Goal: Information Seeking & Learning: Compare options

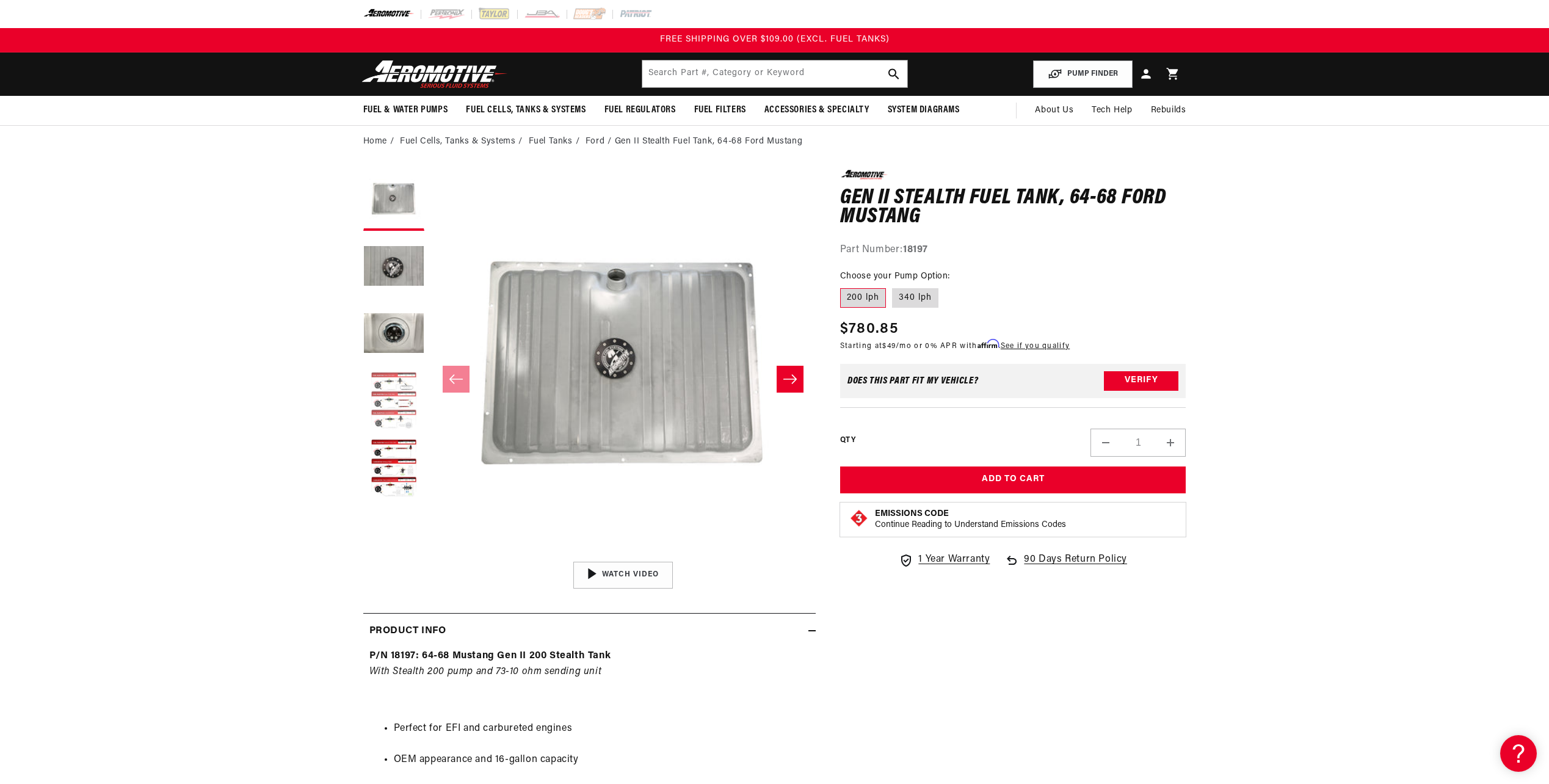
click at [386, 380] on button "Load image 4 in gallery view" at bounding box center [393, 401] width 61 height 61
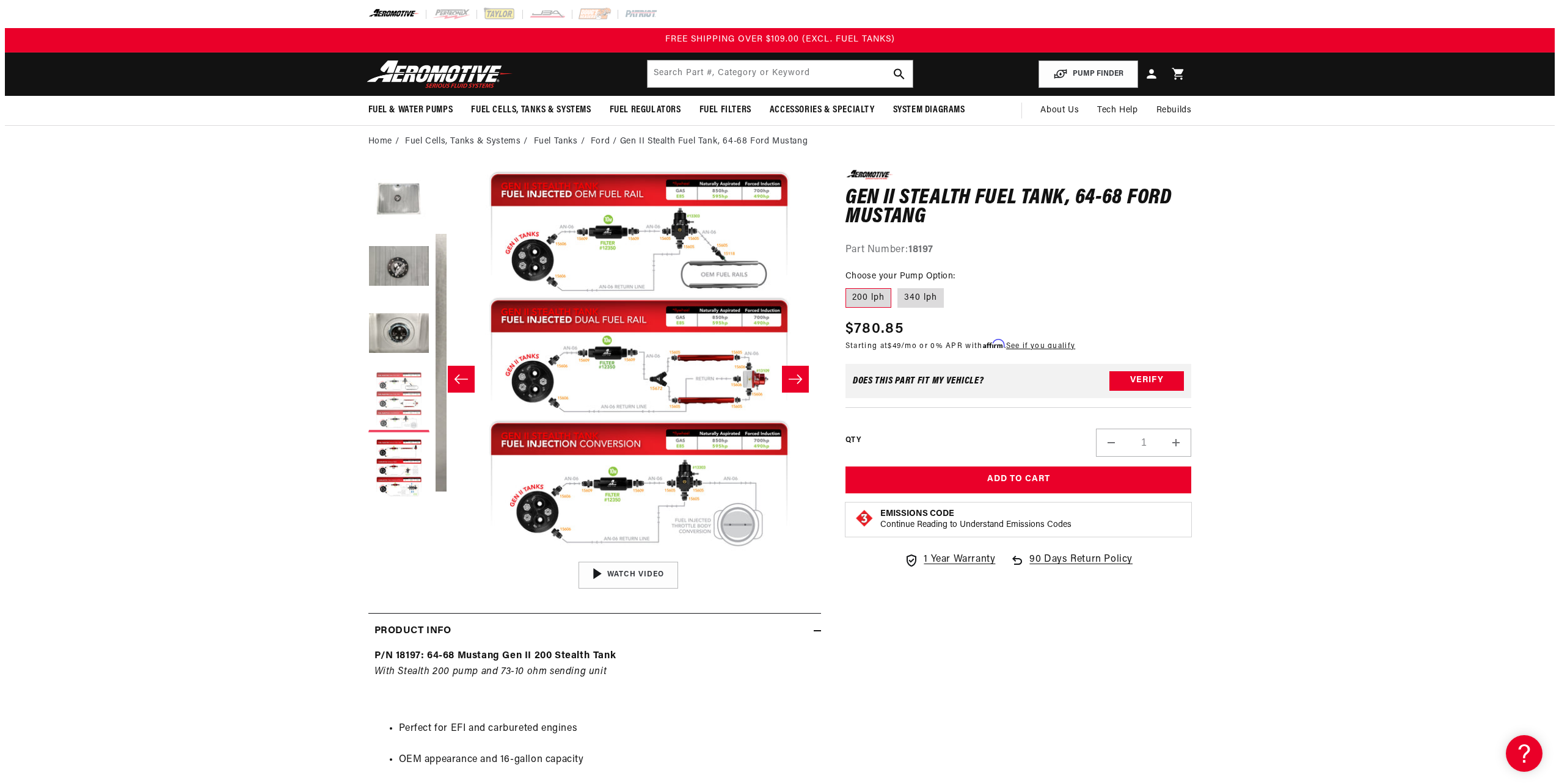
scroll to position [0, 1157]
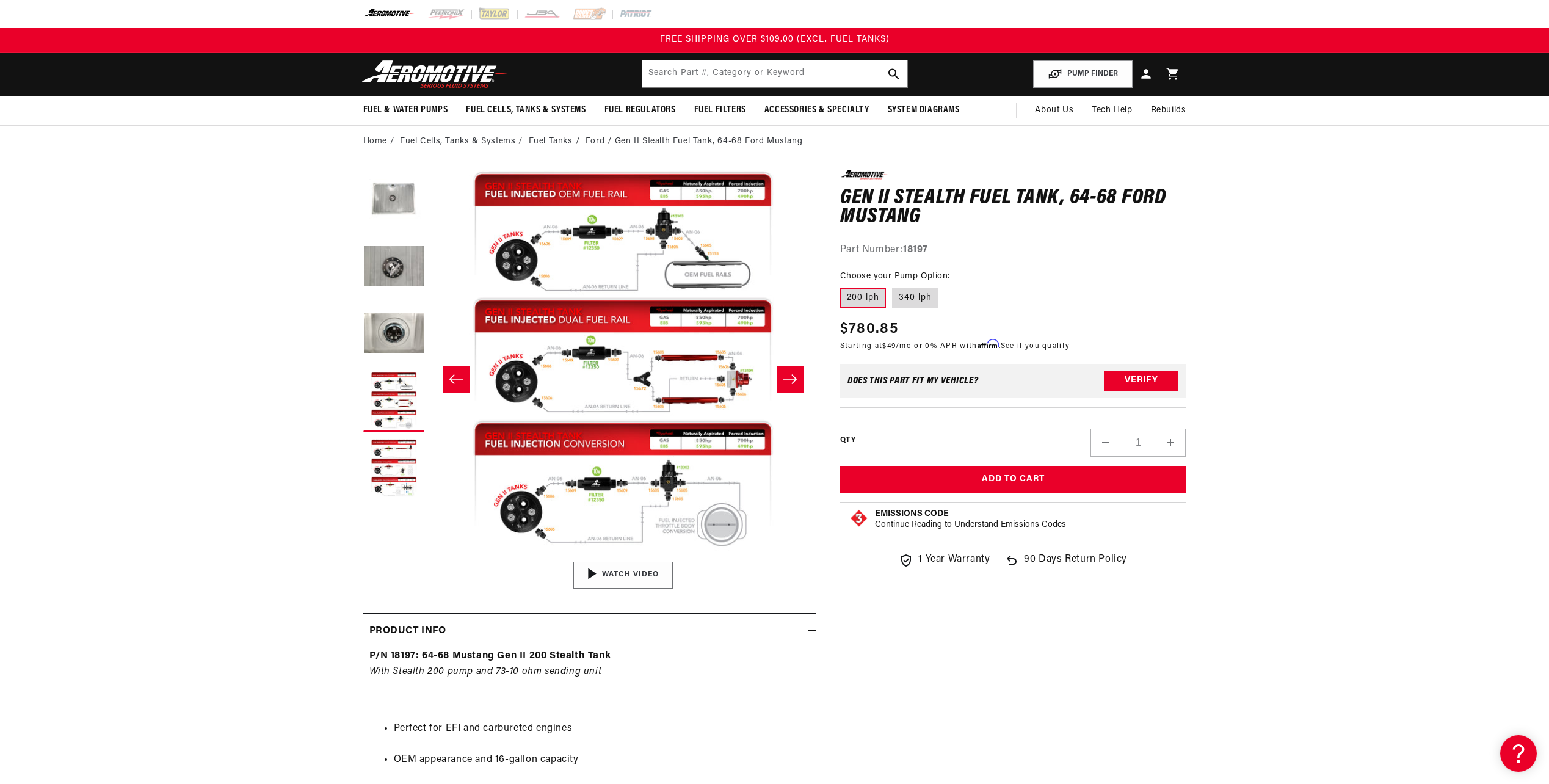
click at [620, 573] on div "01:47" at bounding box center [623, 575] width 185 height 104
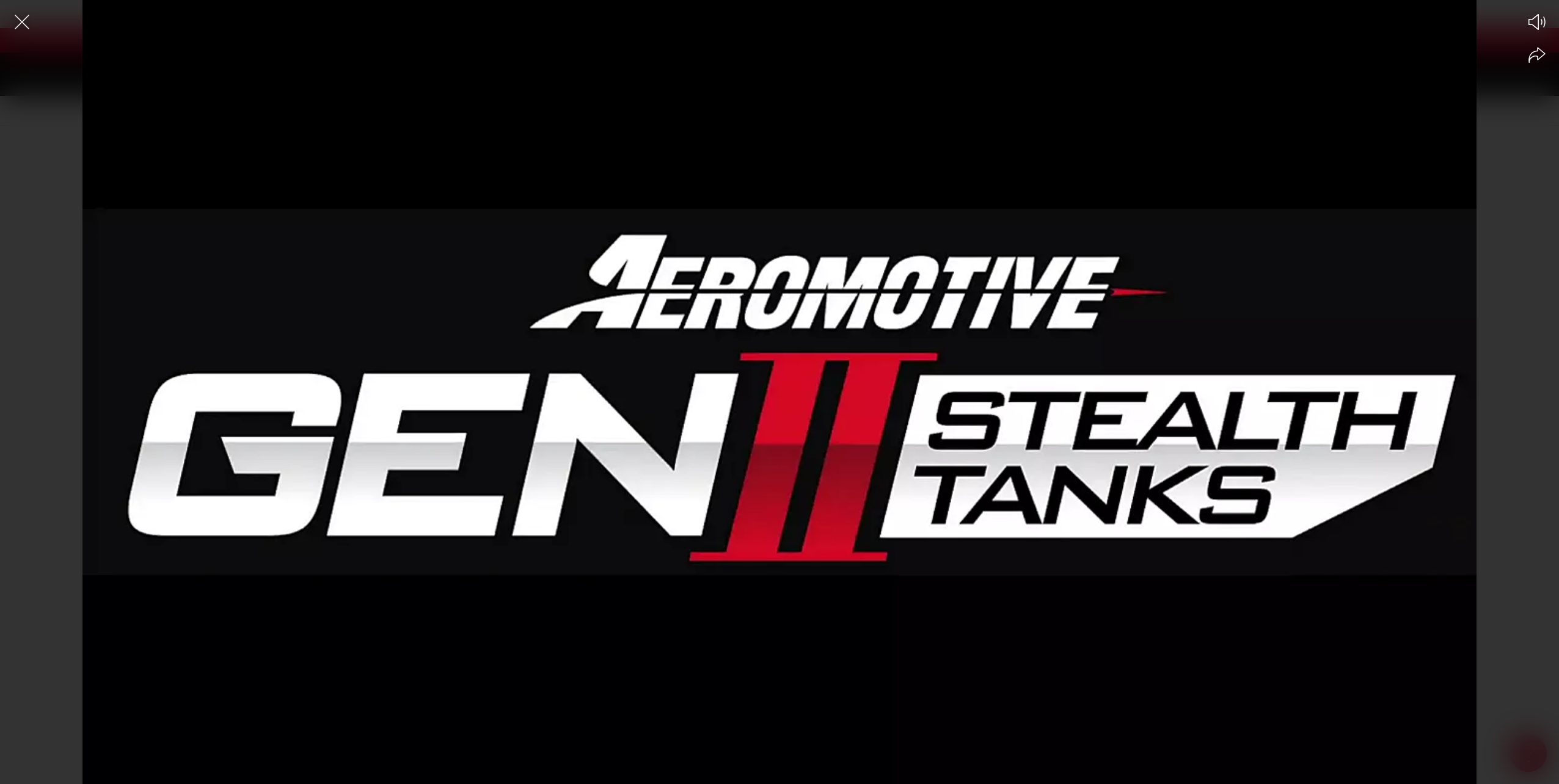
click at [843, 735] on div at bounding box center [780, 413] width 1559 height 741
click at [836, 741] on div at bounding box center [780, 413] width 1559 height 741
click at [1533, 21] on icon "Mute video" at bounding box center [1537, 22] width 17 height 16
click at [1533, 21] on icon "Unmute video" at bounding box center [1537, 22] width 19 height 19
click at [1523, 60] on div "Mute Share" at bounding box center [1537, 38] width 29 height 62
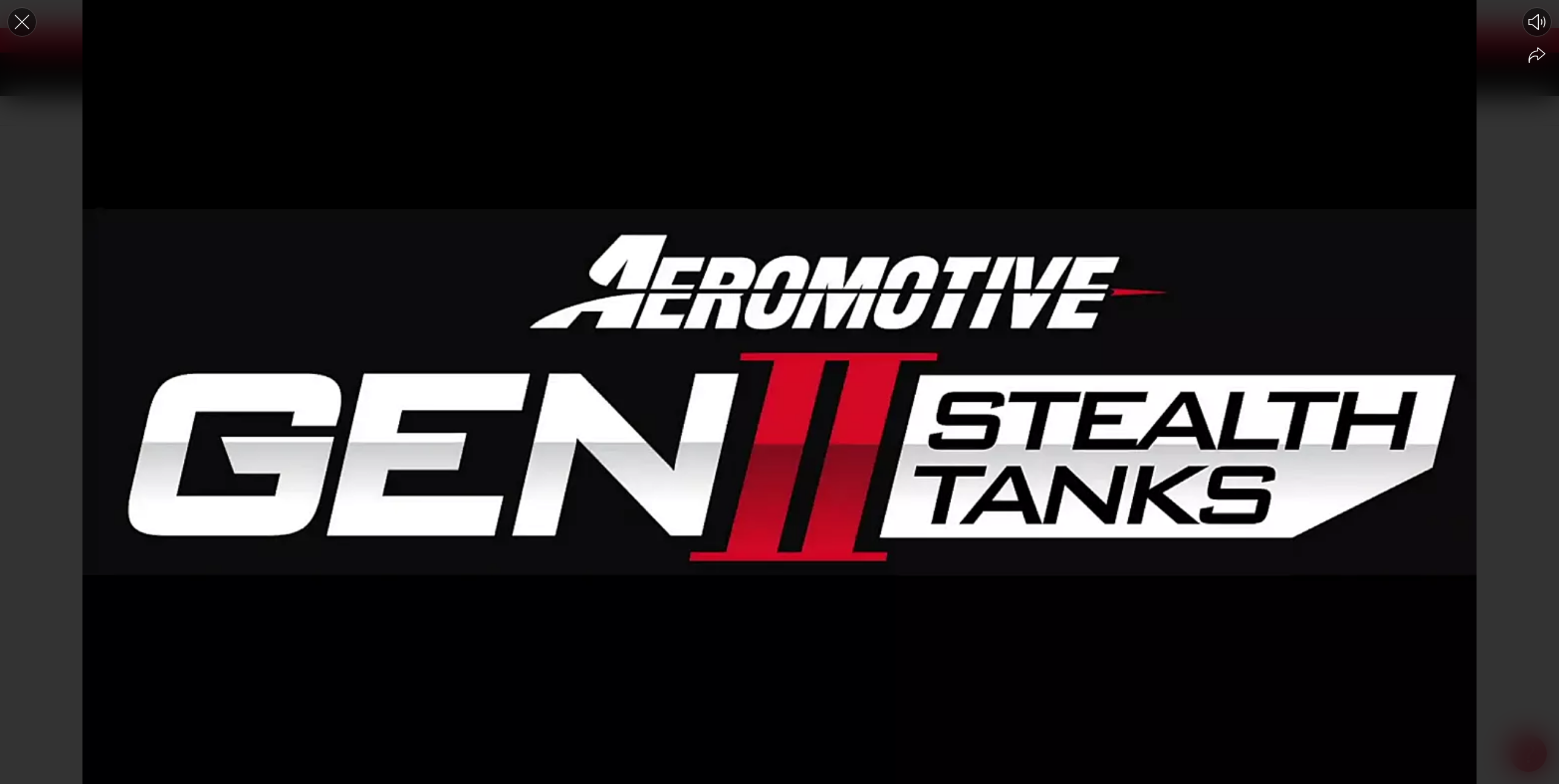
click at [28, 23] on icon "Close the video player" at bounding box center [22, 22] width 27 height 27
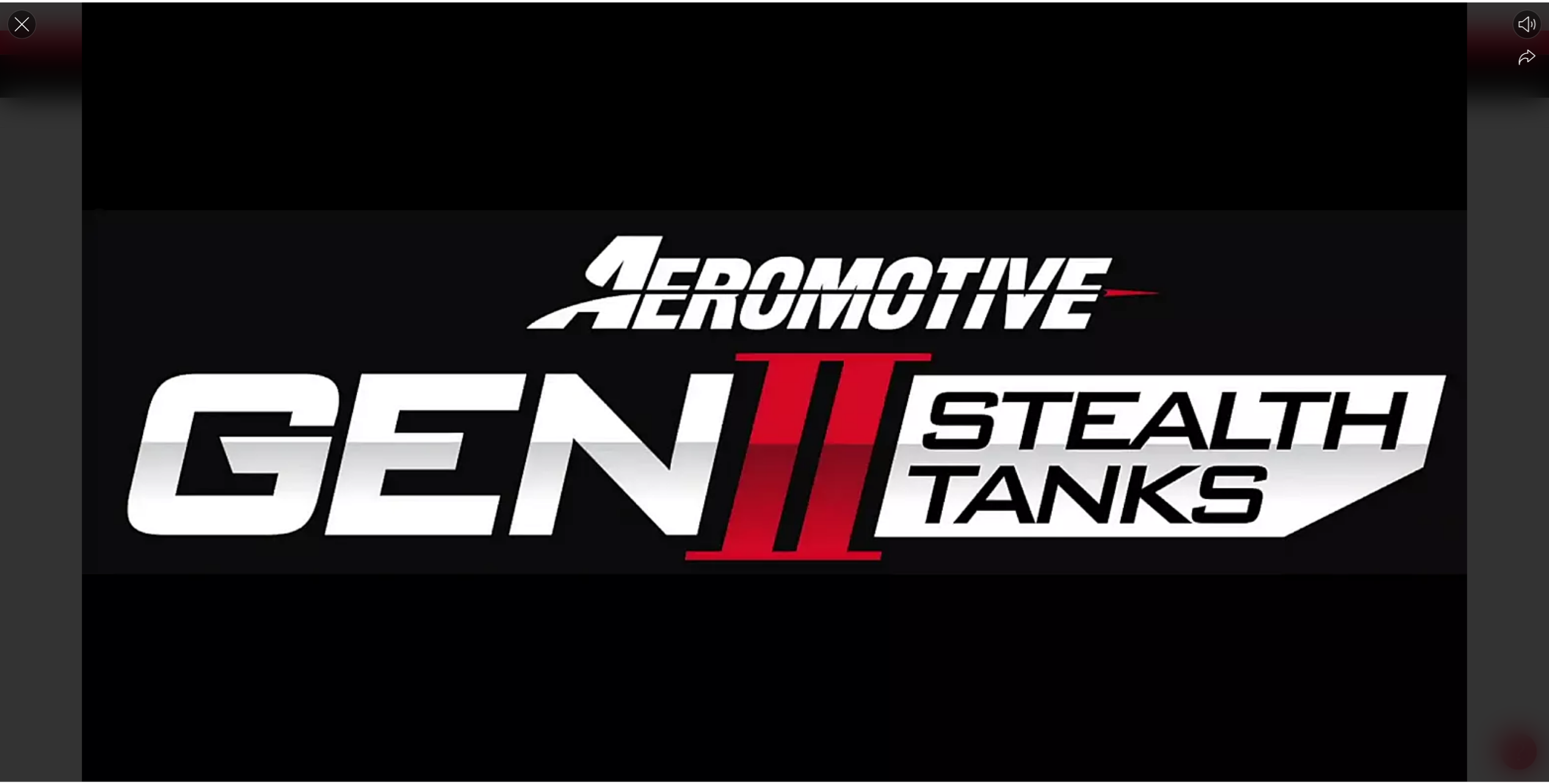
scroll to position [1, 0]
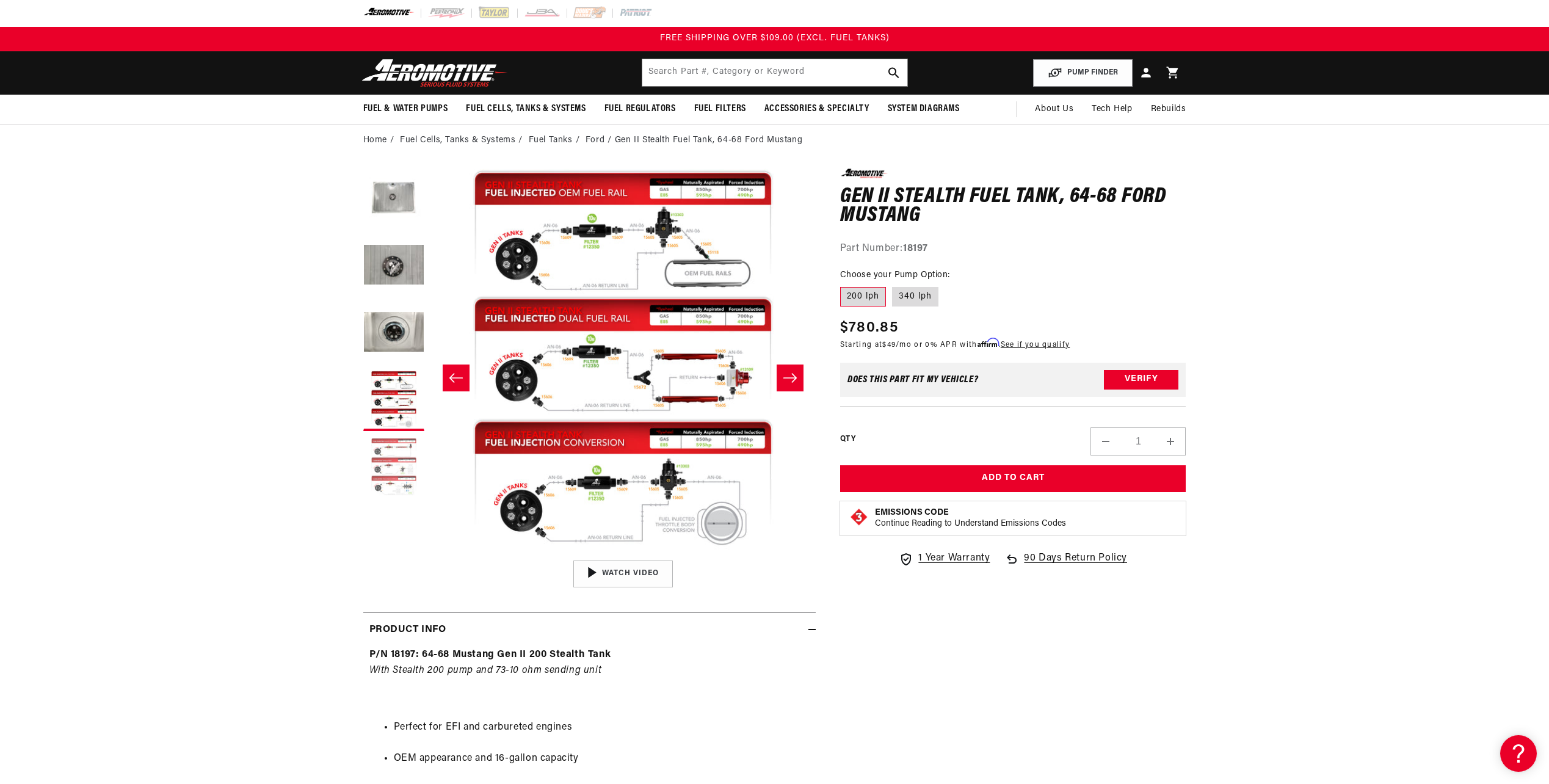
click at [386, 451] on button "Load image 5 in gallery view" at bounding box center [393, 467] width 61 height 61
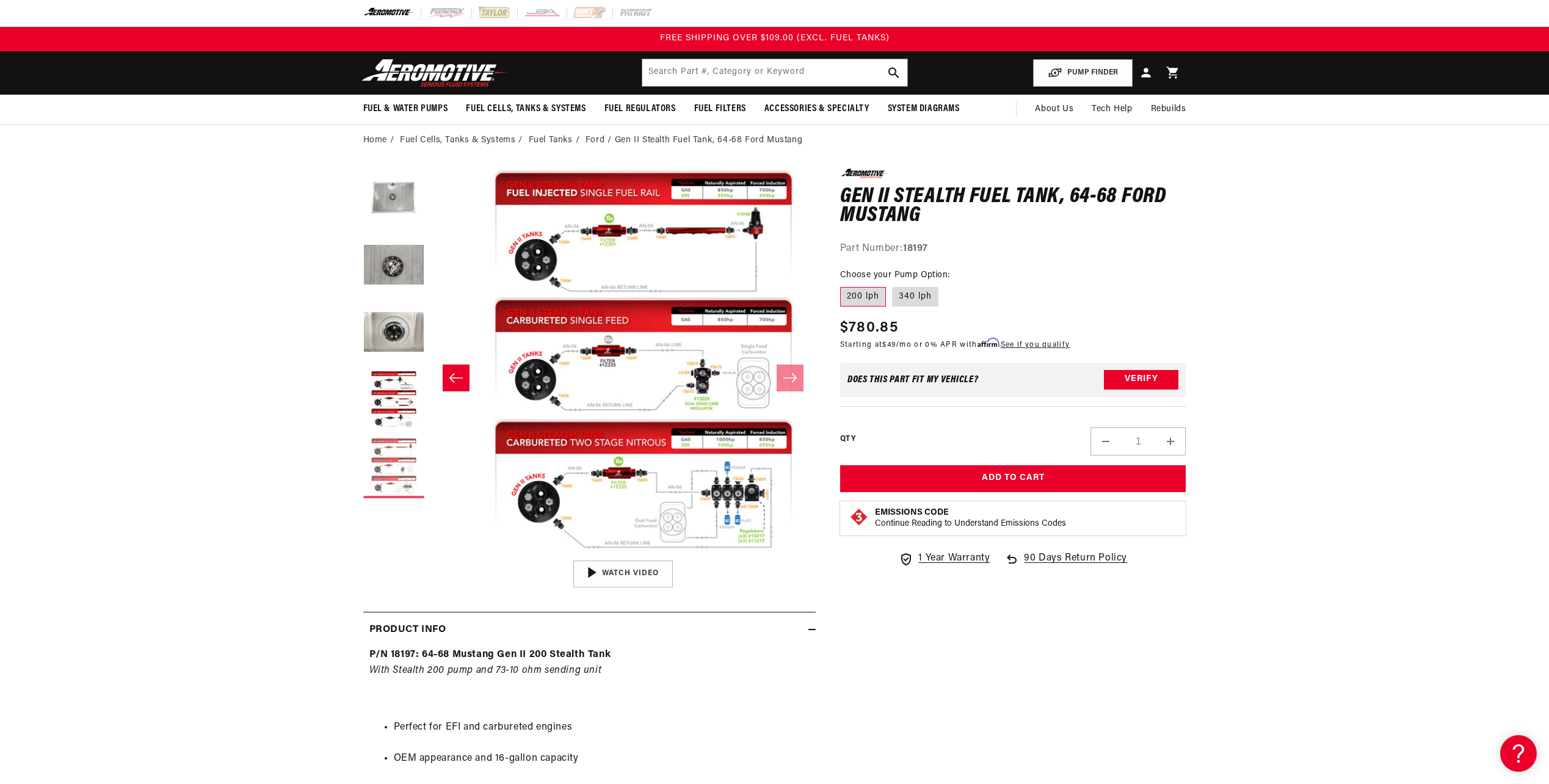
scroll to position [0, 1542]
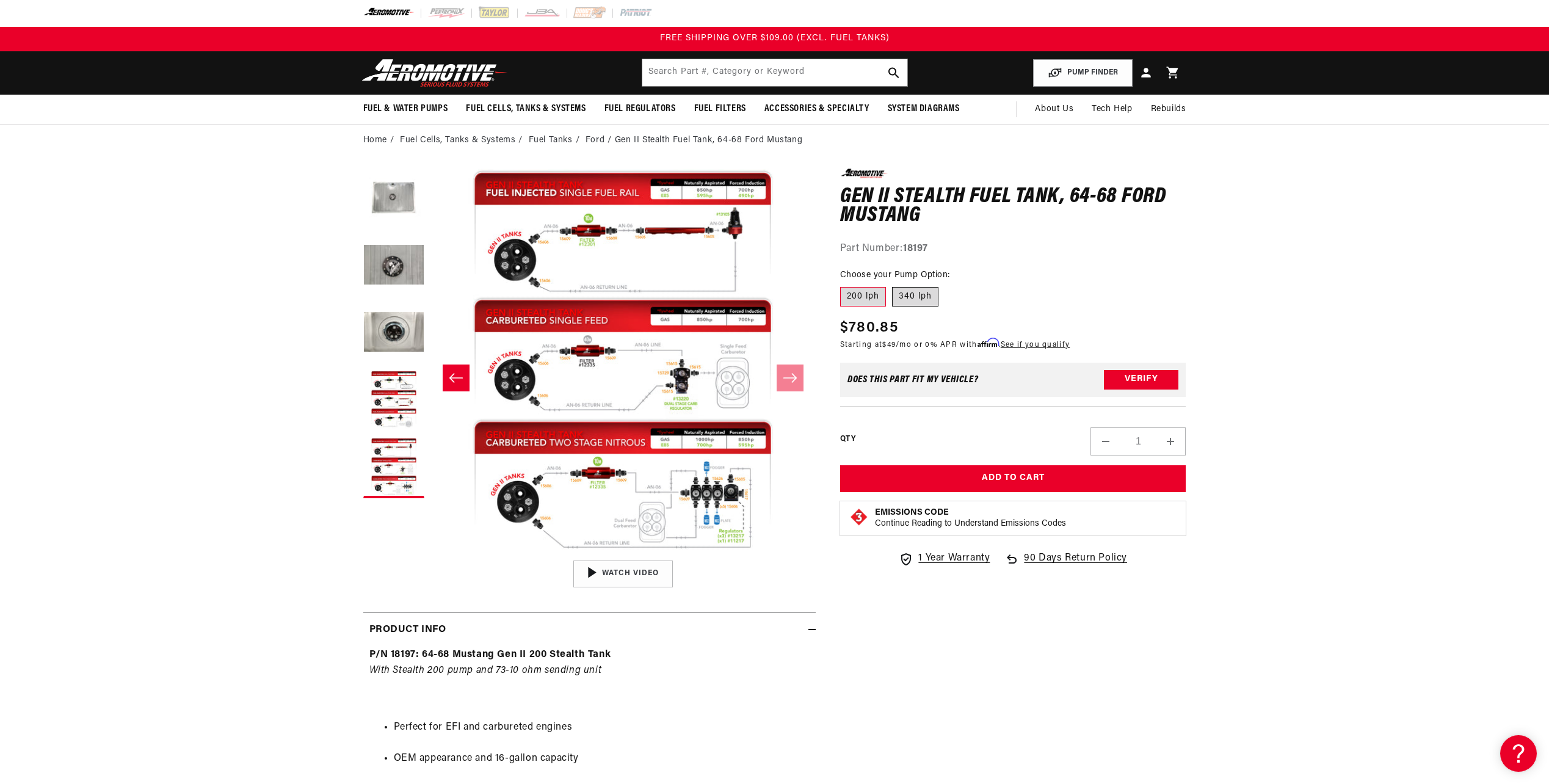
click at [904, 296] on label "340 lph" at bounding box center [915, 297] width 46 height 20
click at [893, 285] on input "340 lph" at bounding box center [892, 285] width 1 height 1
radio input "true"
click at [863, 296] on label "200 lph" at bounding box center [863, 297] width 46 height 20
click at [844, 285] on input "200 lph" at bounding box center [843, 285] width 1 height 1
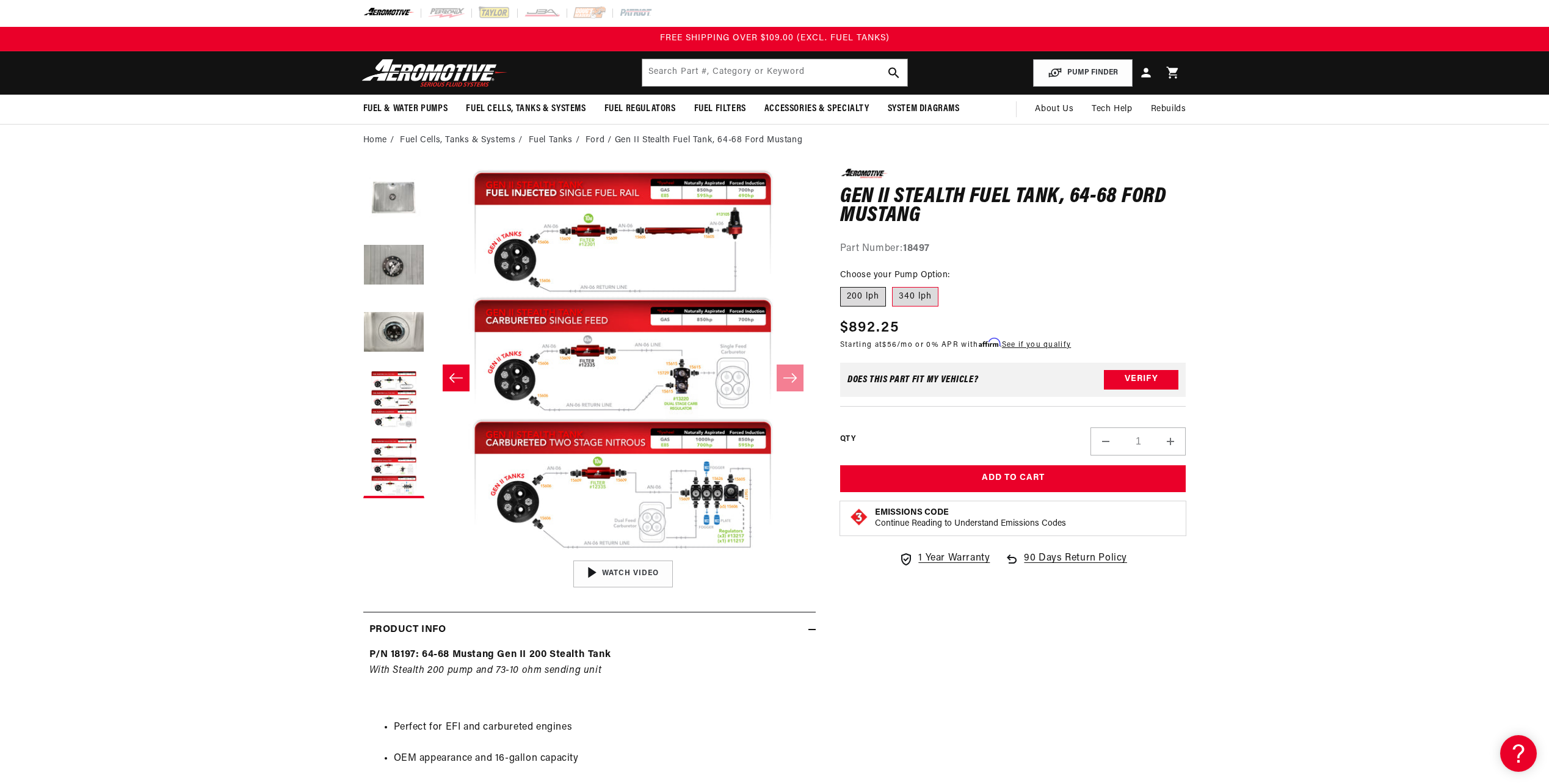
radio input "true"
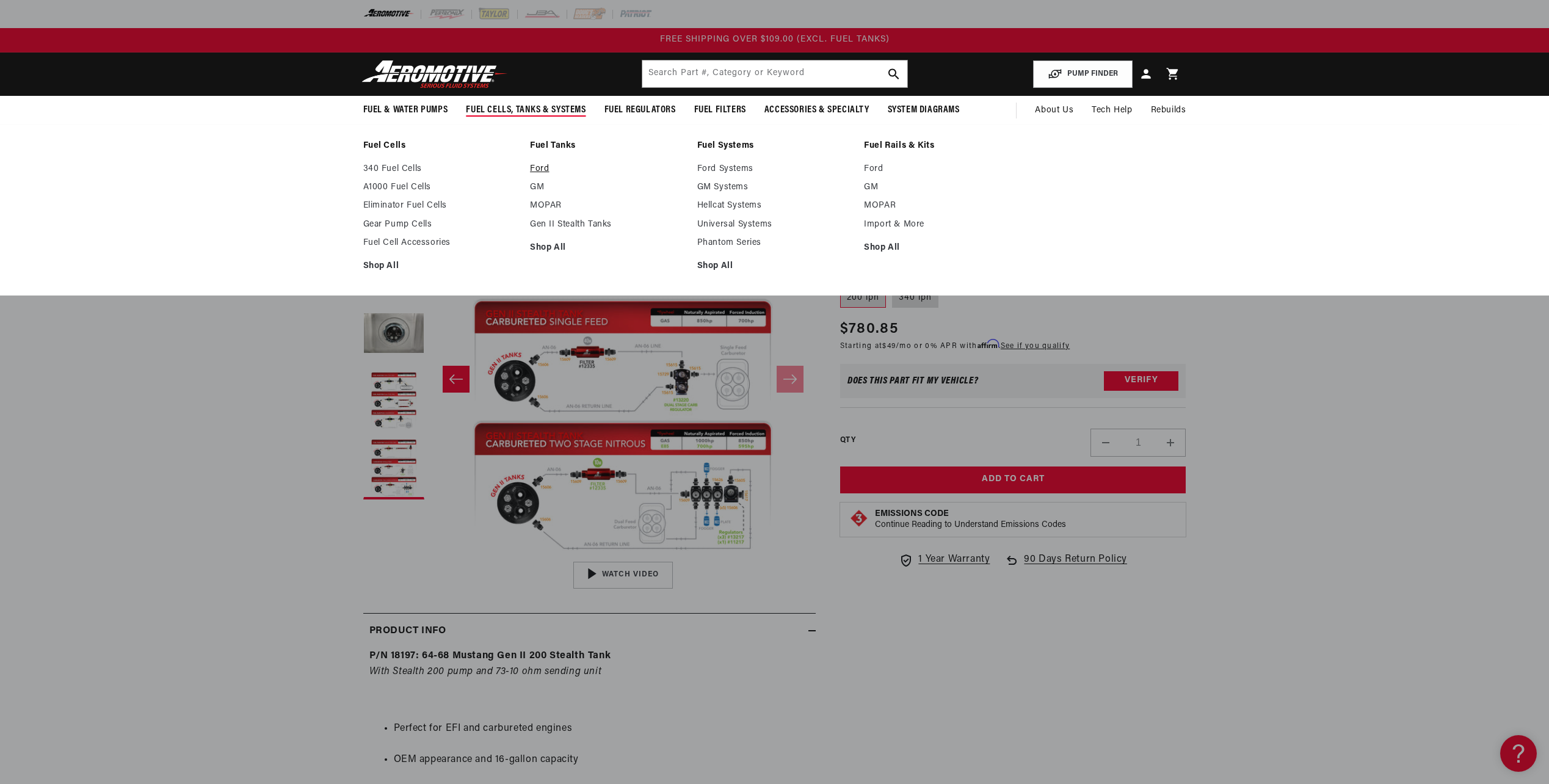
click at [541, 165] on link "Ford" at bounding box center [607, 169] width 155 height 11
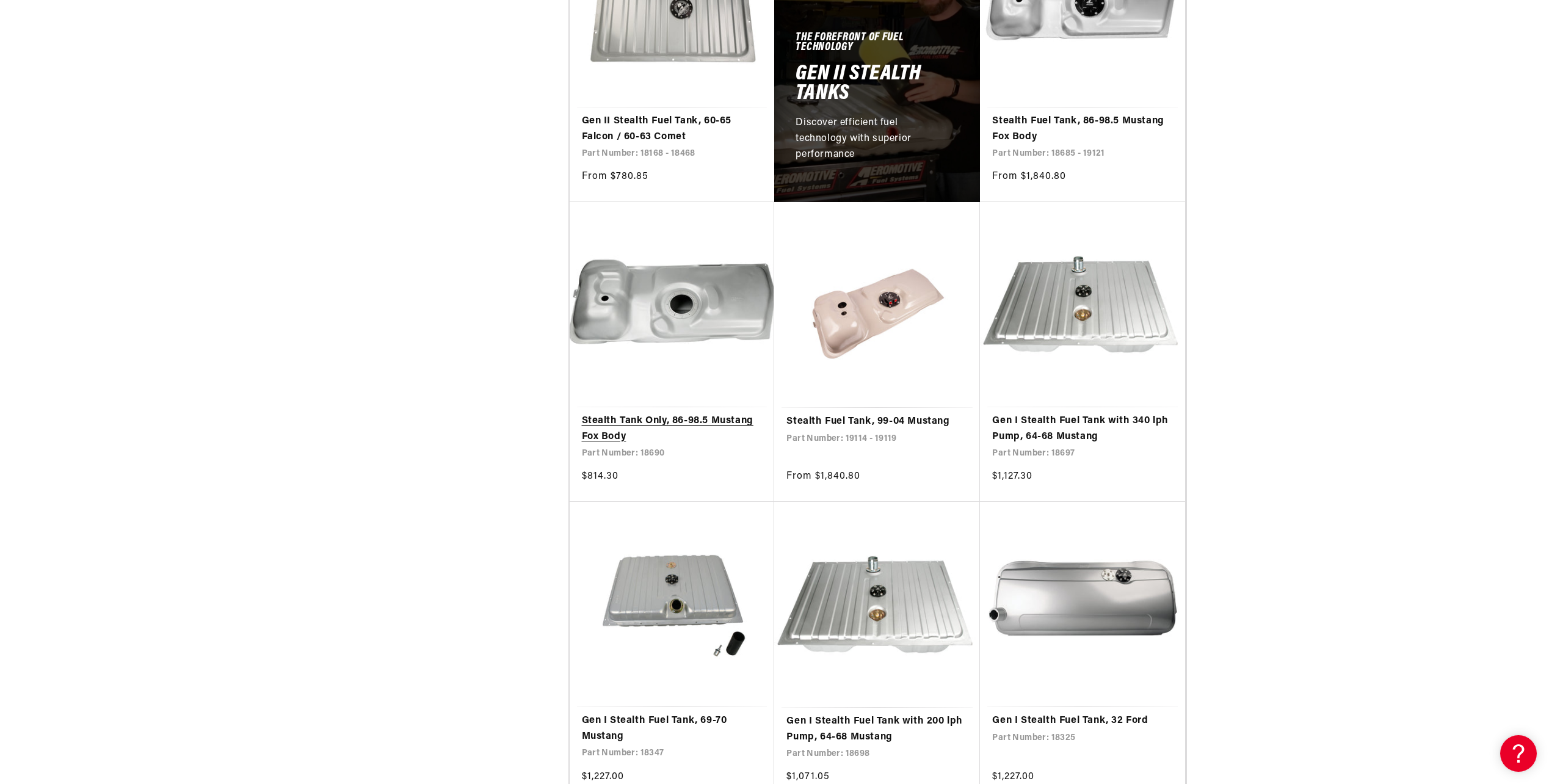
scroll to position [712, 0]
click at [869, 713] on link "Gen I Stealth Fuel Tank with 200 lph Pump, 64-68 Mustang" at bounding box center [877, 728] width 182 height 31
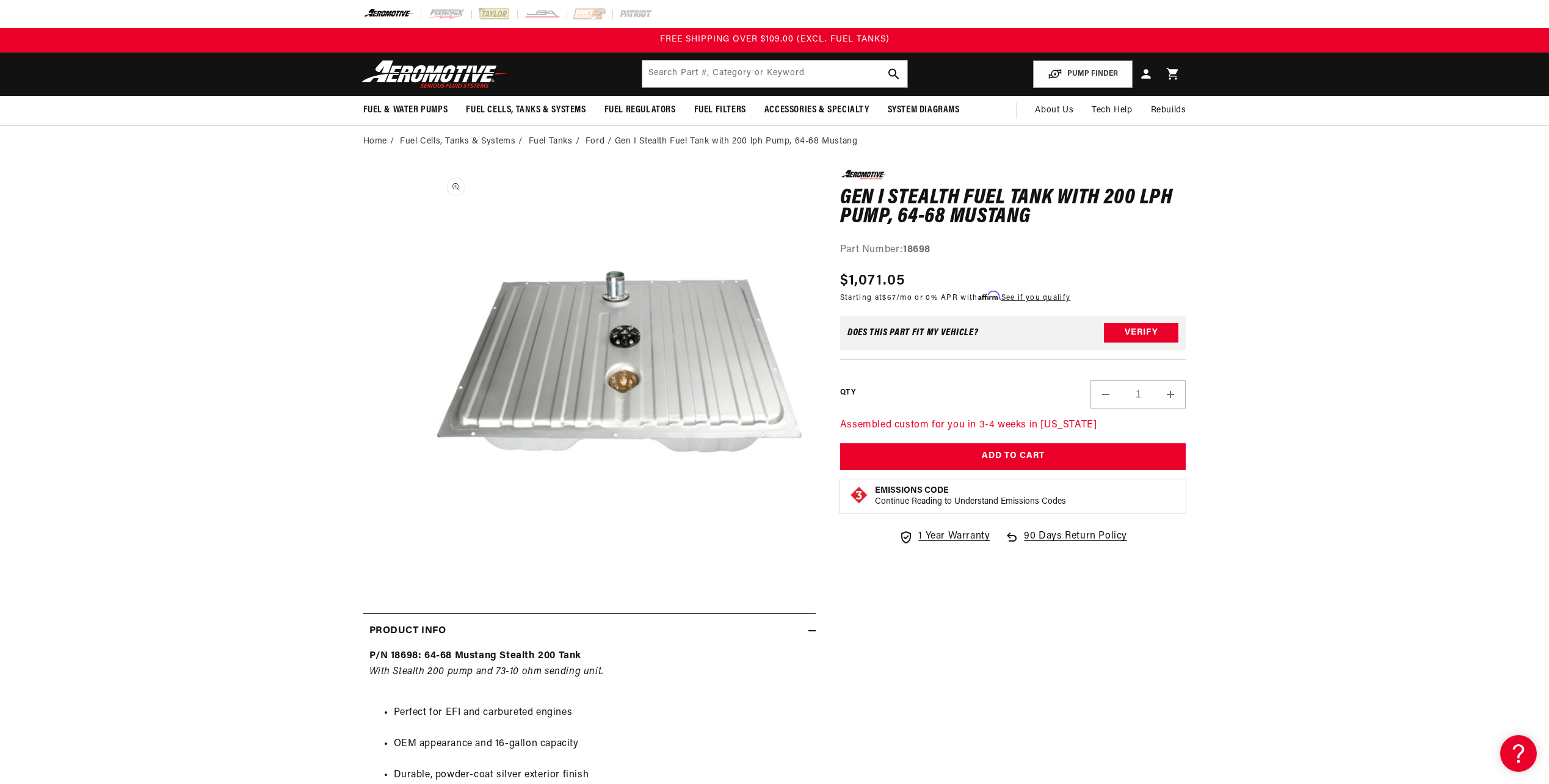
click at [430, 556] on button "Open media 1 in modal" at bounding box center [430, 556] width 0 height 0
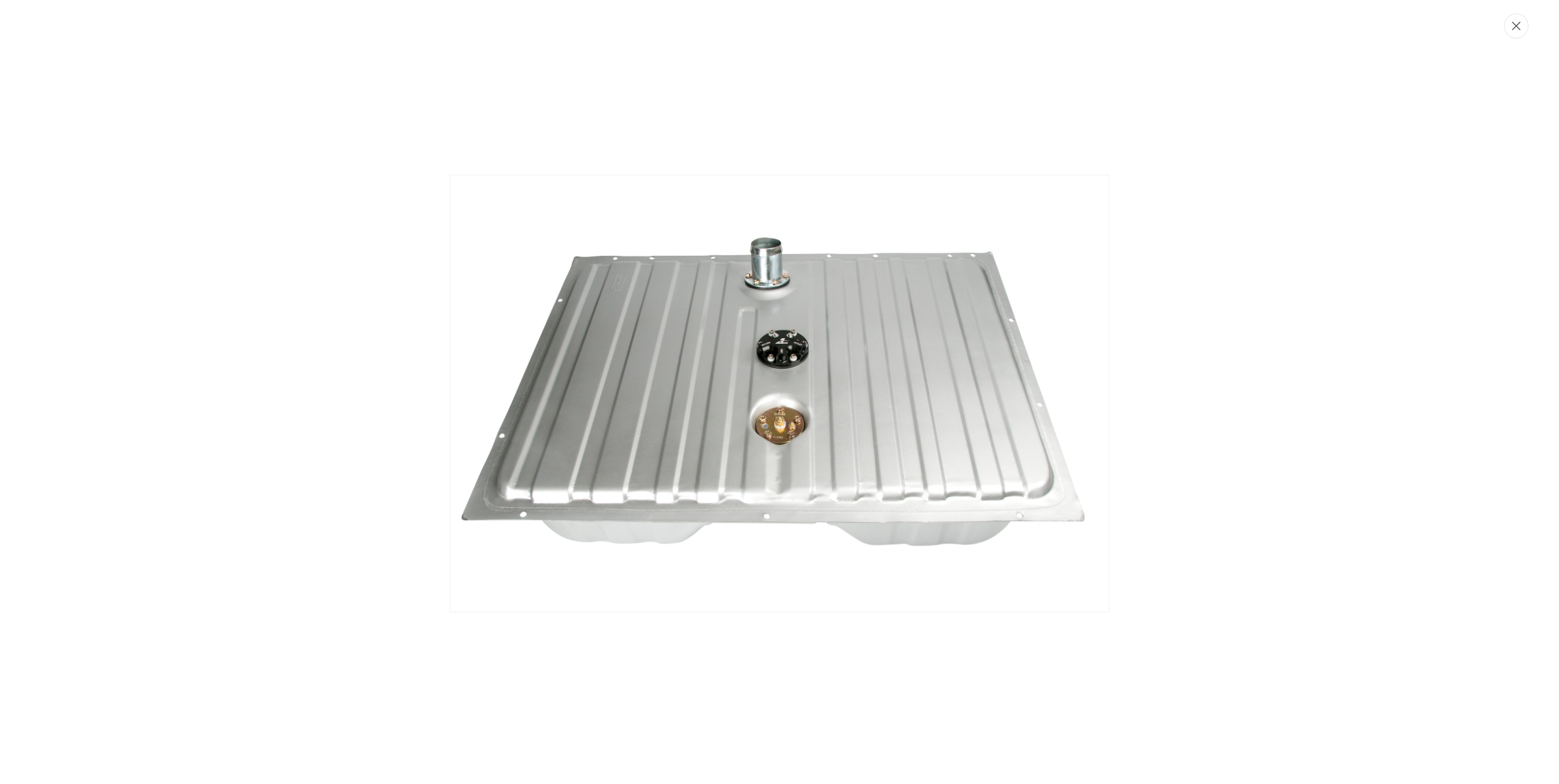
click at [1519, 22] on icon "Close" at bounding box center [1516, 26] width 9 height 9
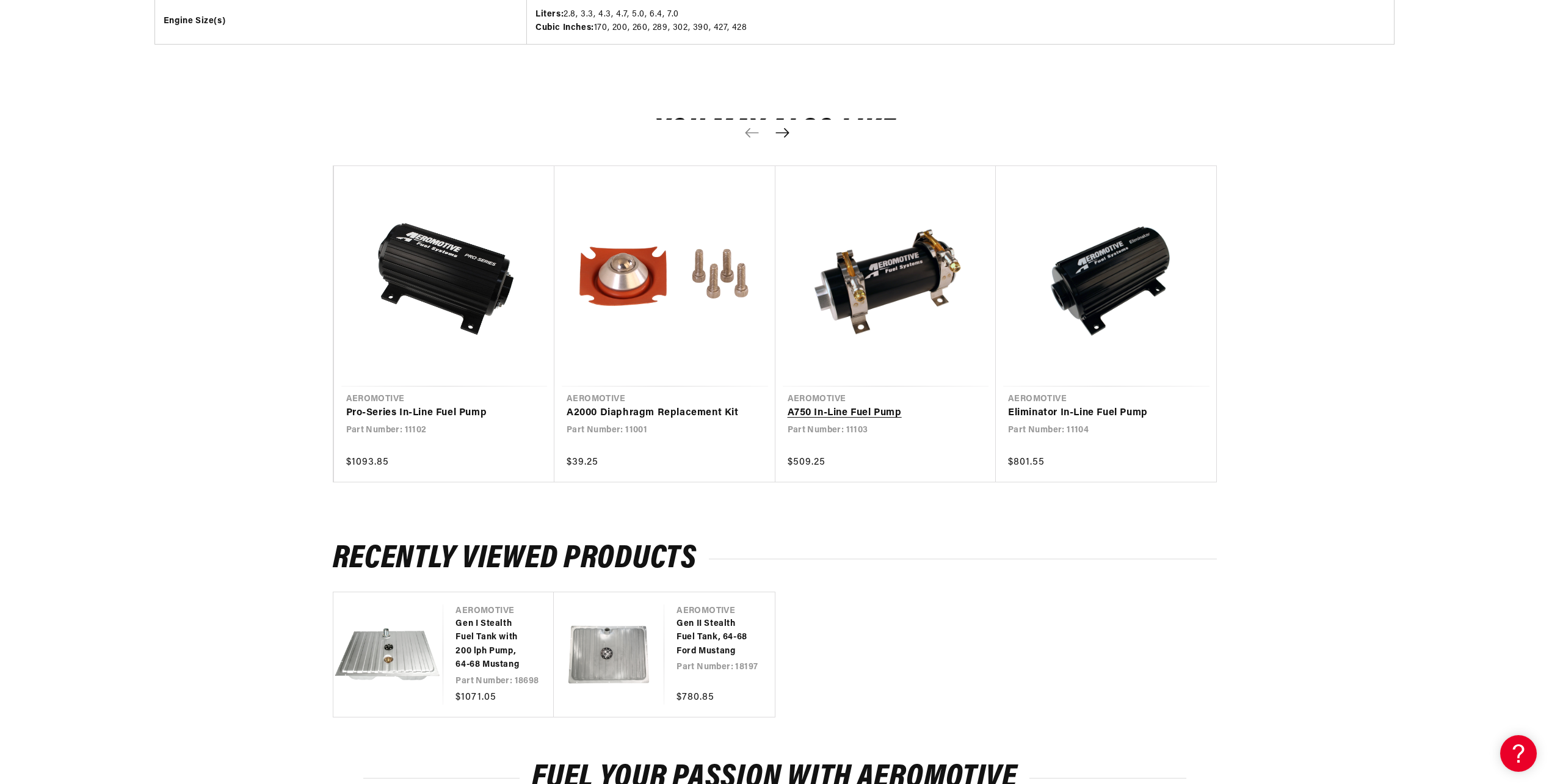
scroll to position [1323, 0]
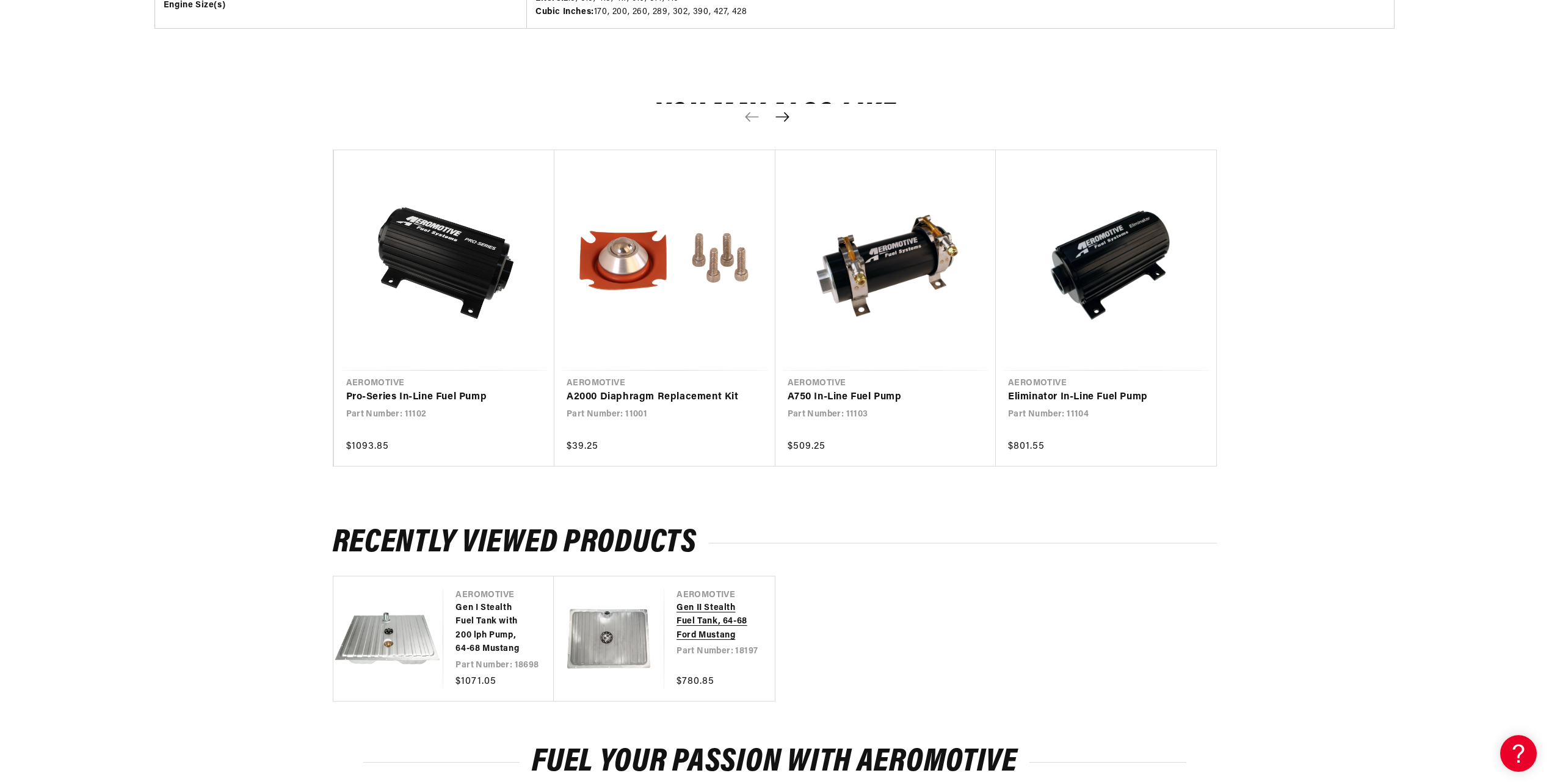
click at [677, 630] on link "Gen II Stealth Fuel Tank, 64-68 Ford Mustang" at bounding box center [714, 622] width 74 height 41
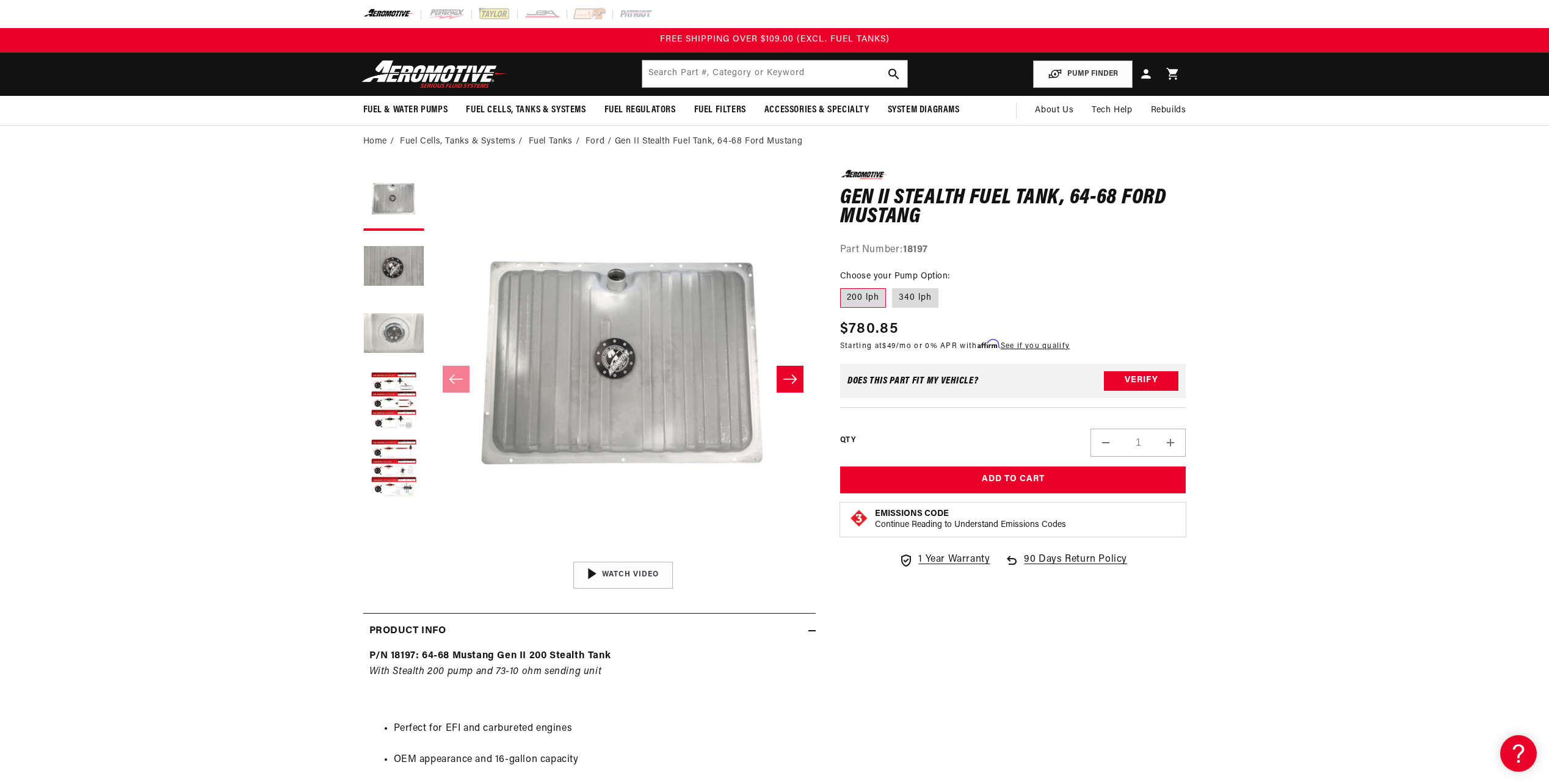
click at [392, 335] on button "Load image 3 in gallery view" at bounding box center [393, 335] width 61 height 61
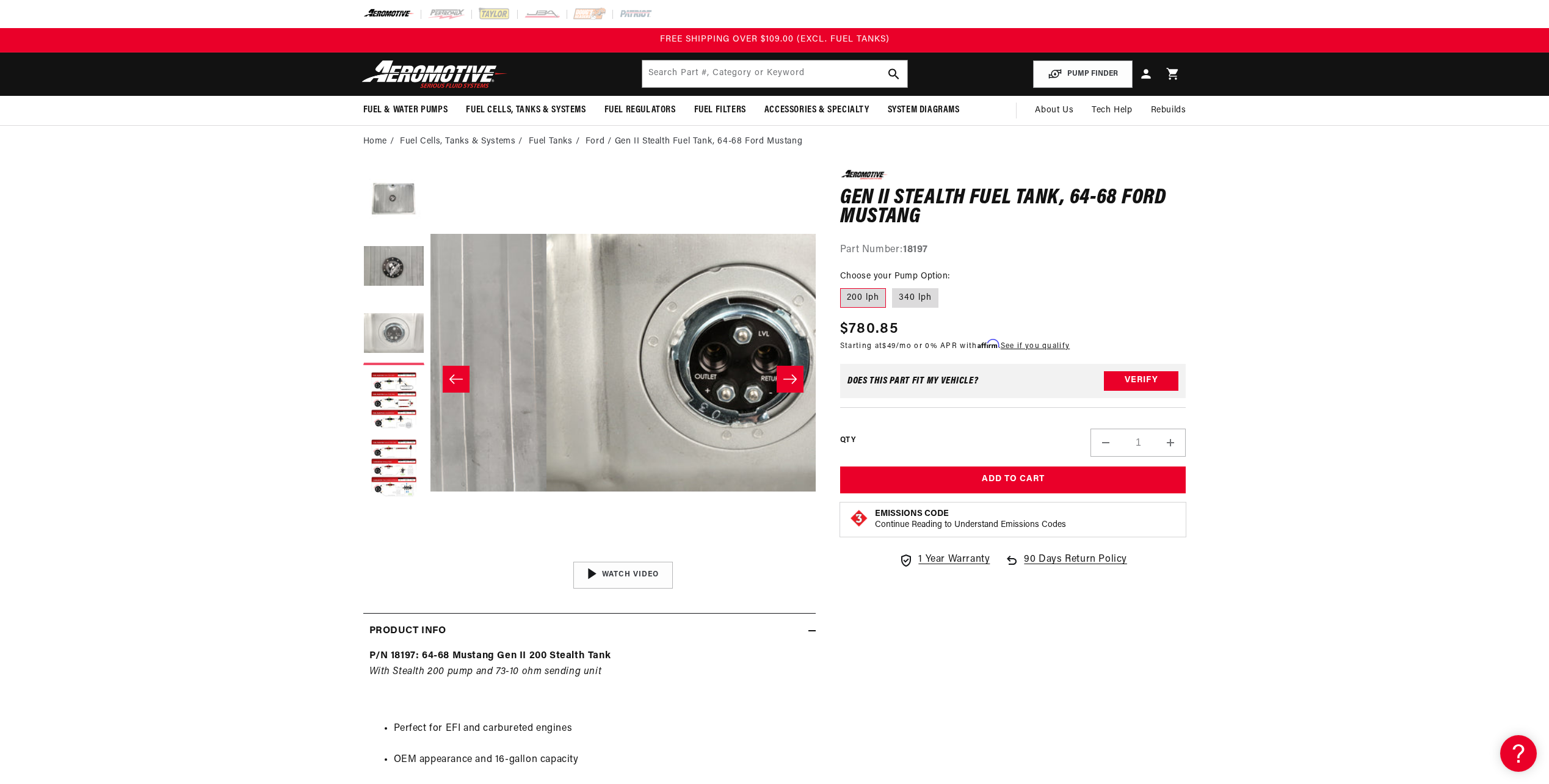
scroll to position [0, 771]
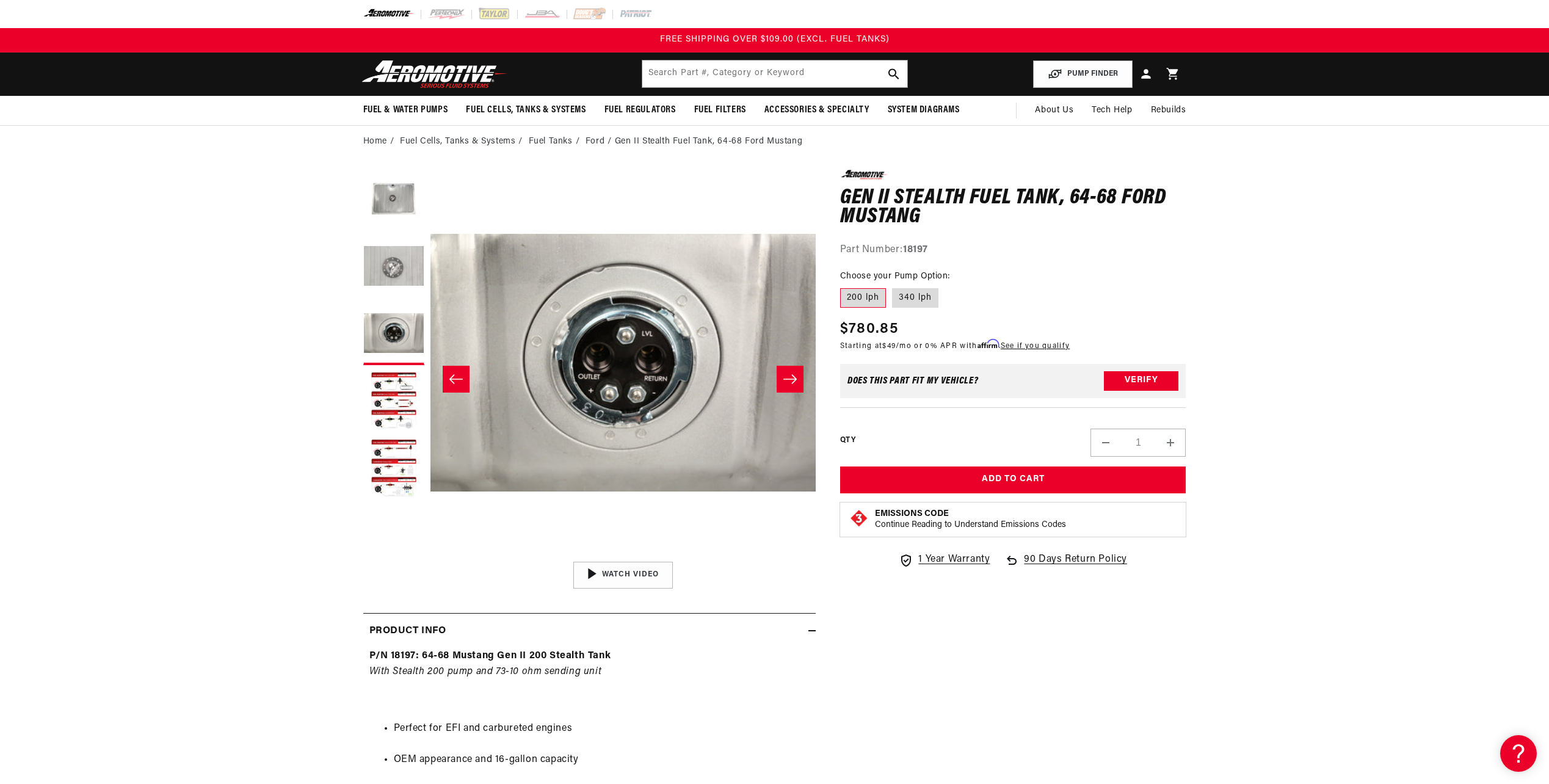
click at [387, 268] on button "Load image 2 in gallery view" at bounding box center [393, 267] width 61 height 61
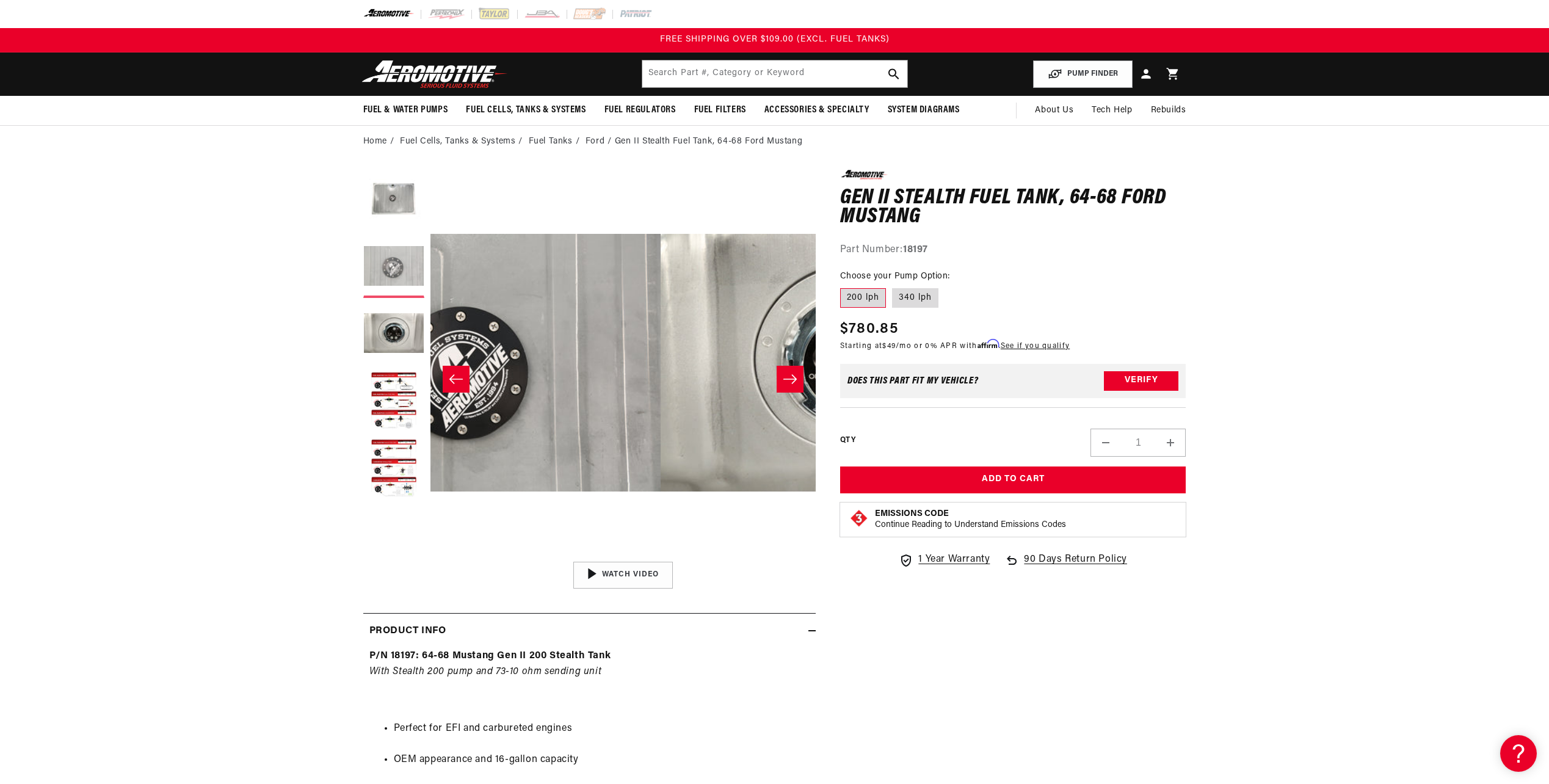
scroll to position [0, 385]
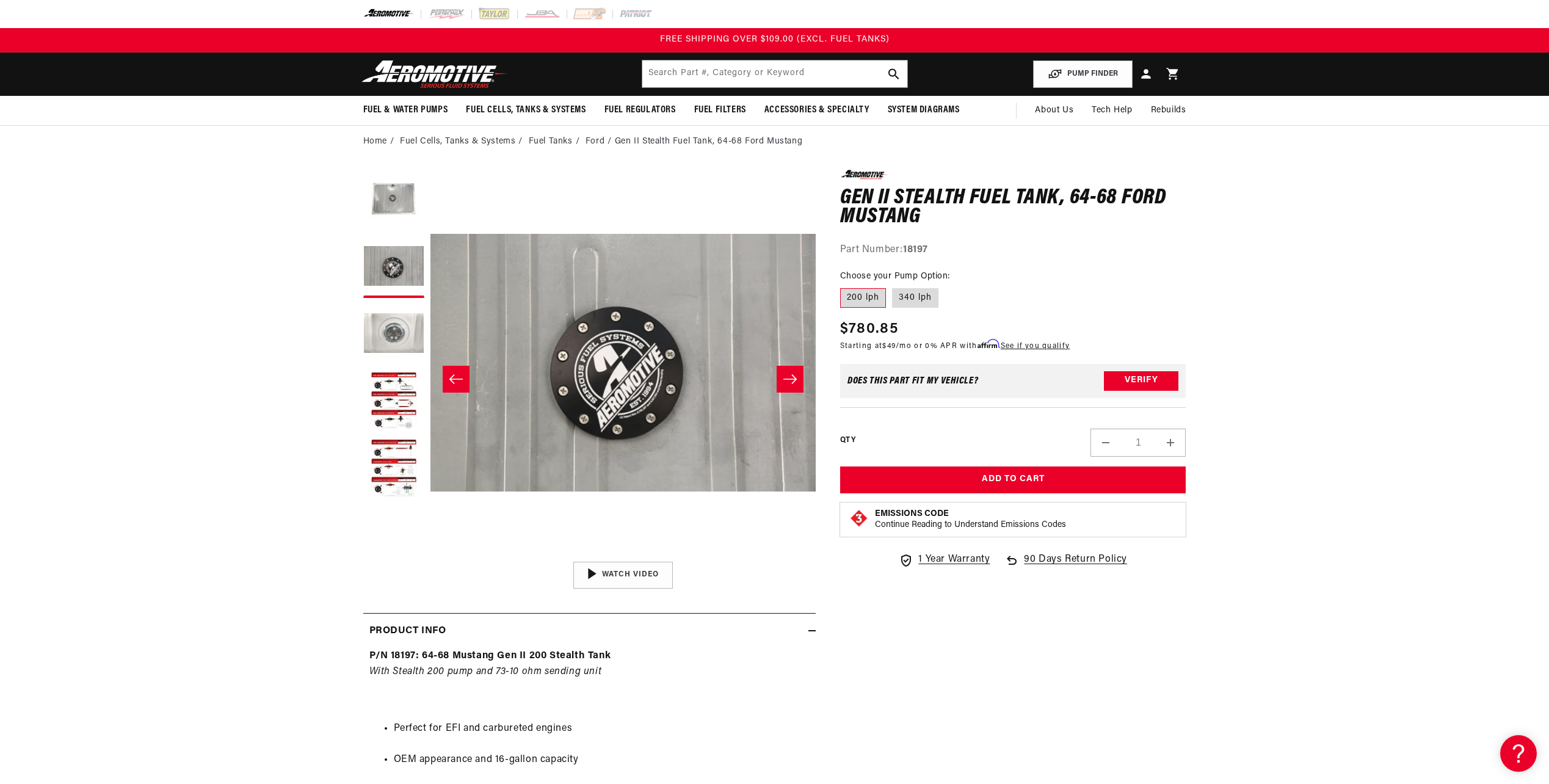
click at [388, 328] on button "Load image 3 in gallery view" at bounding box center [393, 335] width 61 height 61
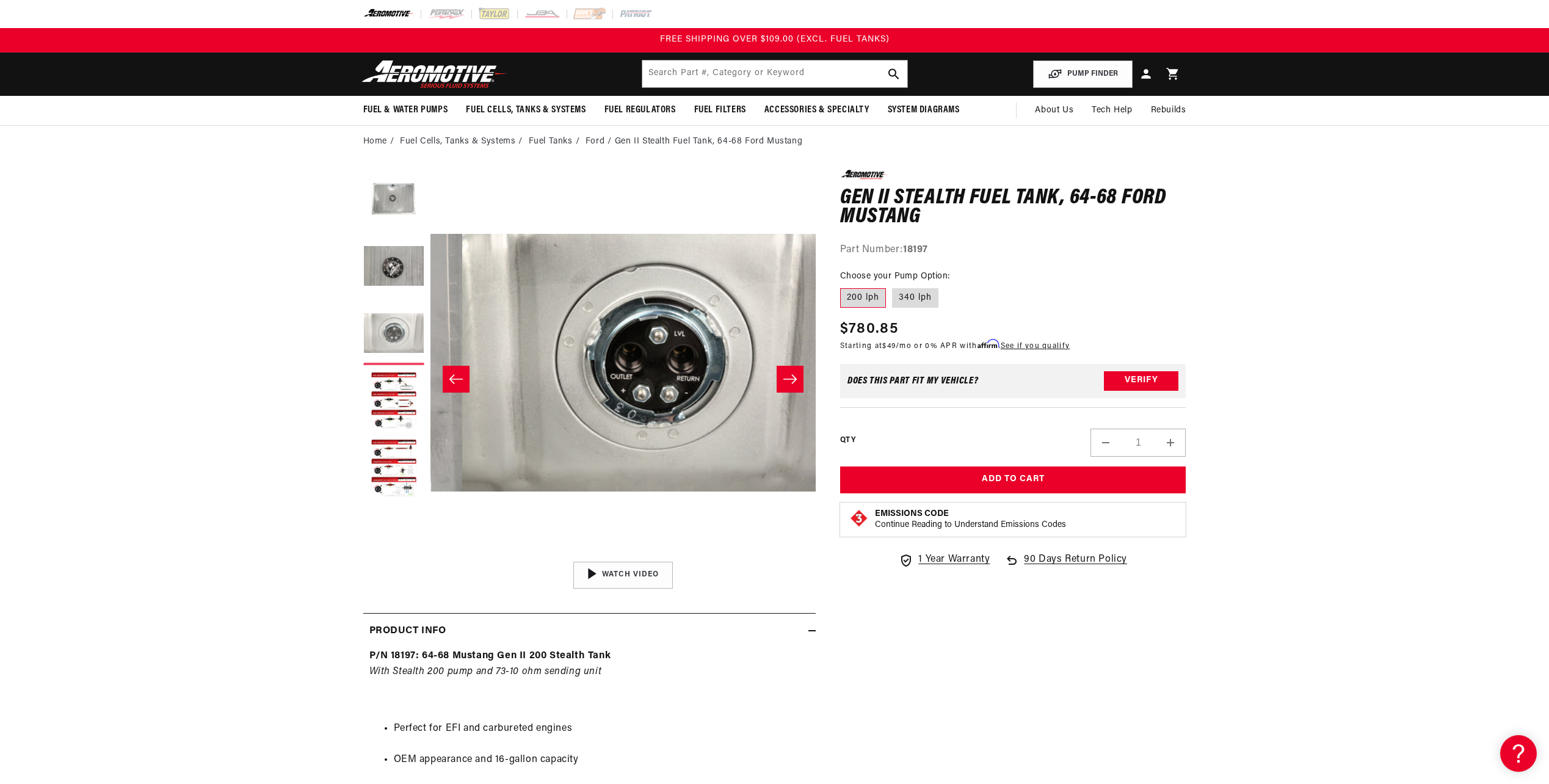
scroll to position [0, 771]
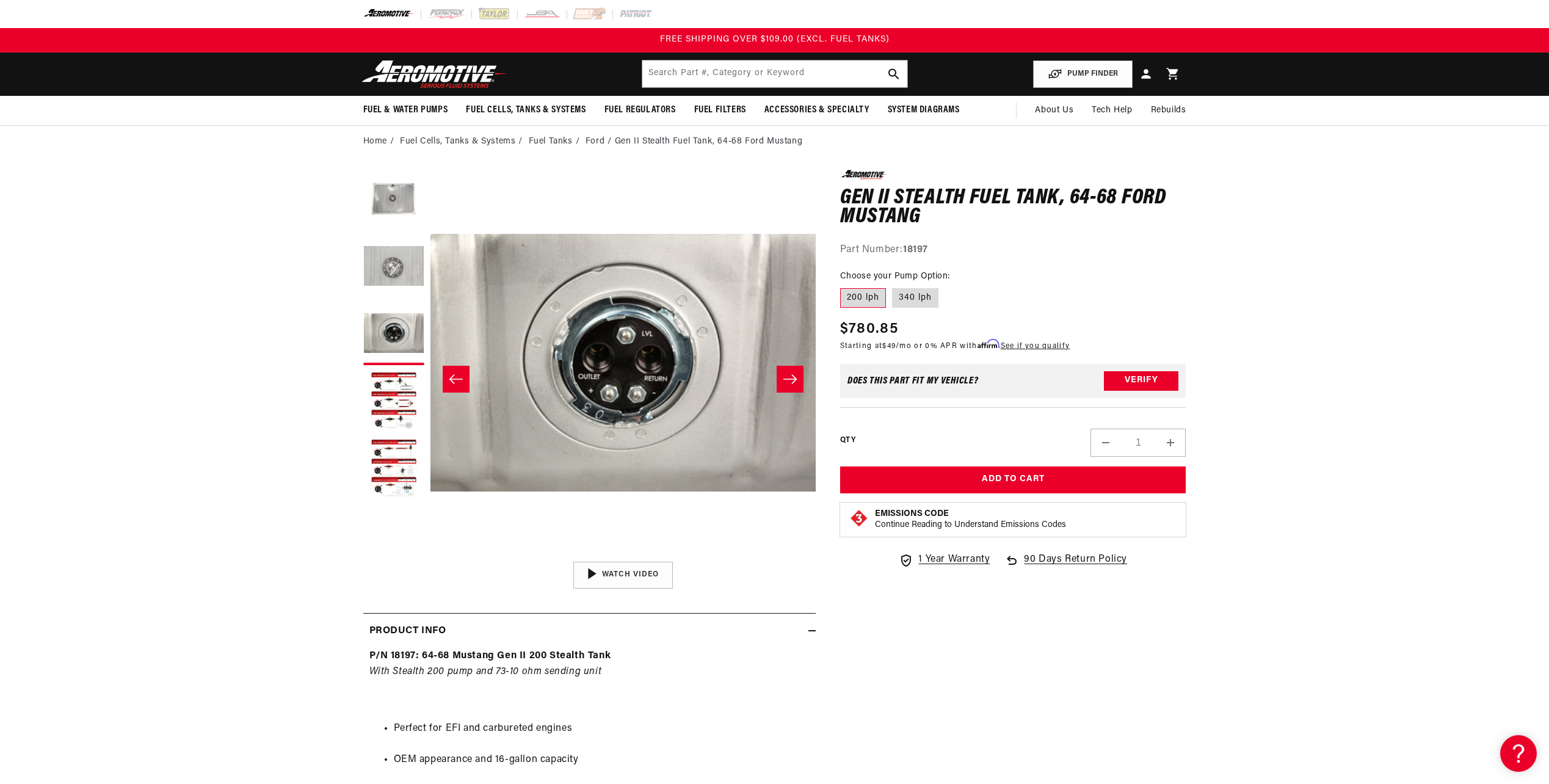
click at [398, 265] on button "Load image 2 in gallery view" at bounding box center [393, 267] width 61 height 61
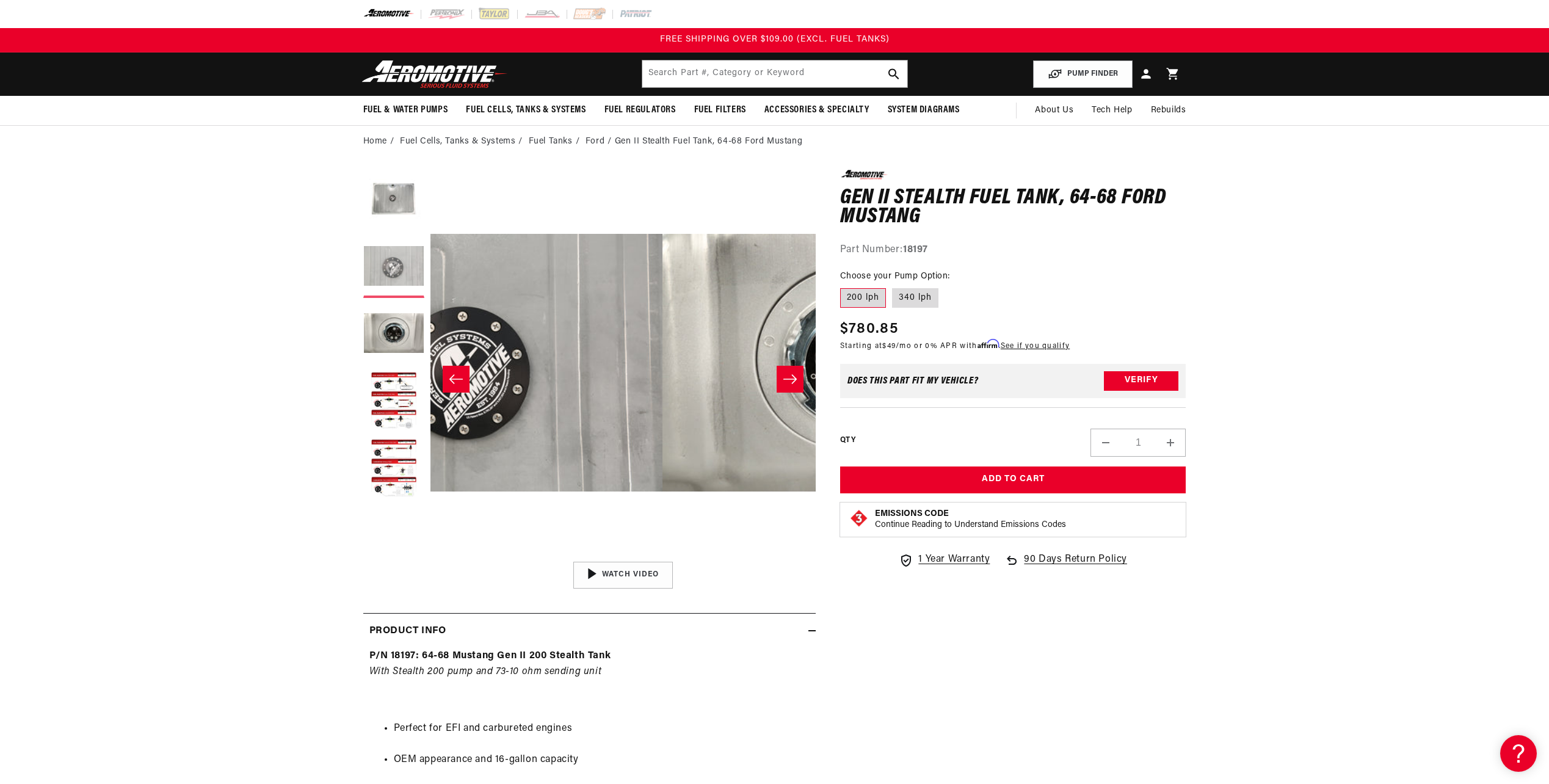
scroll to position [0, 385]
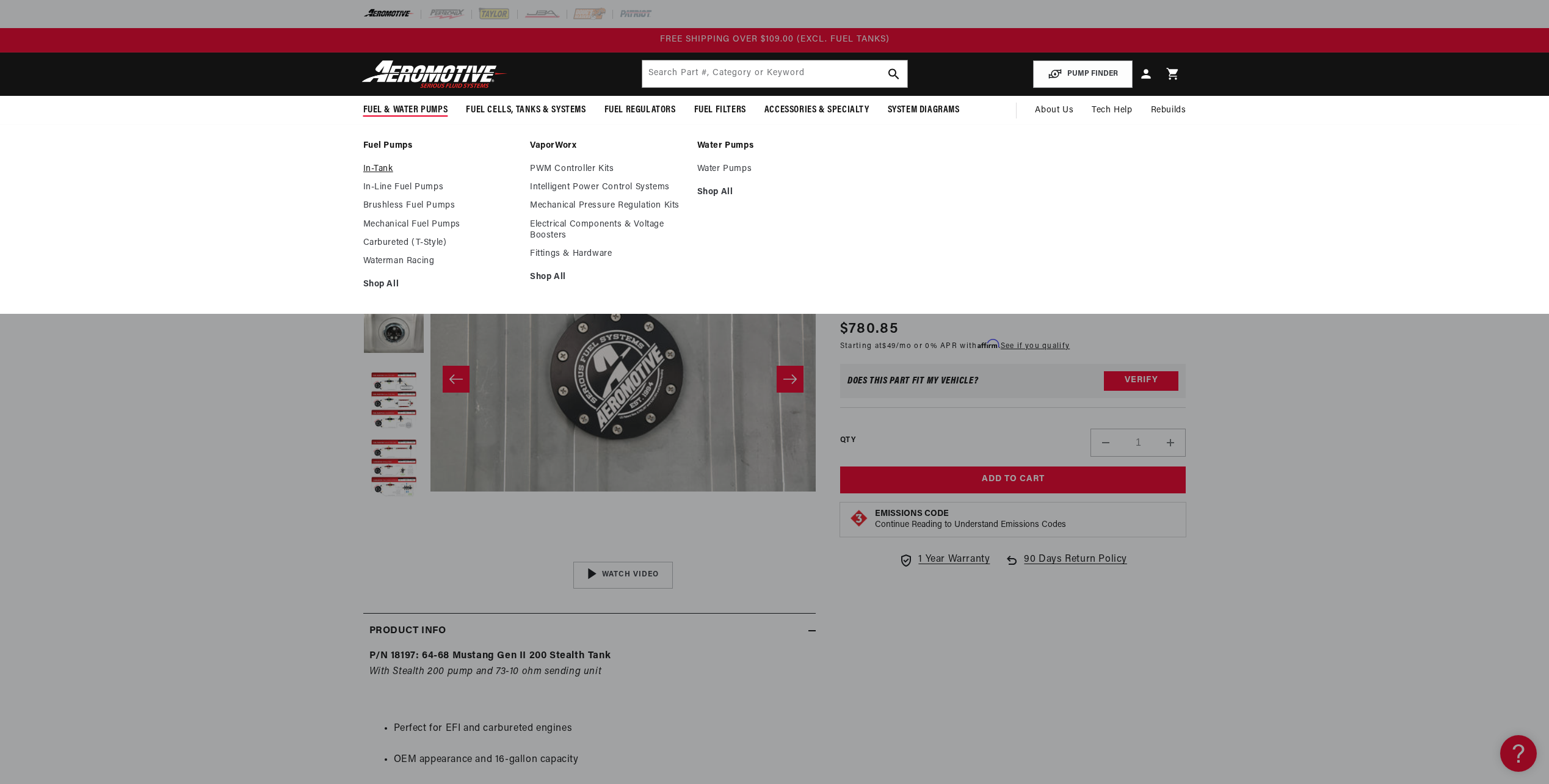
click at [386, 166] on link "In-Tank" at bounding box center [440, 169] width 155 height 11
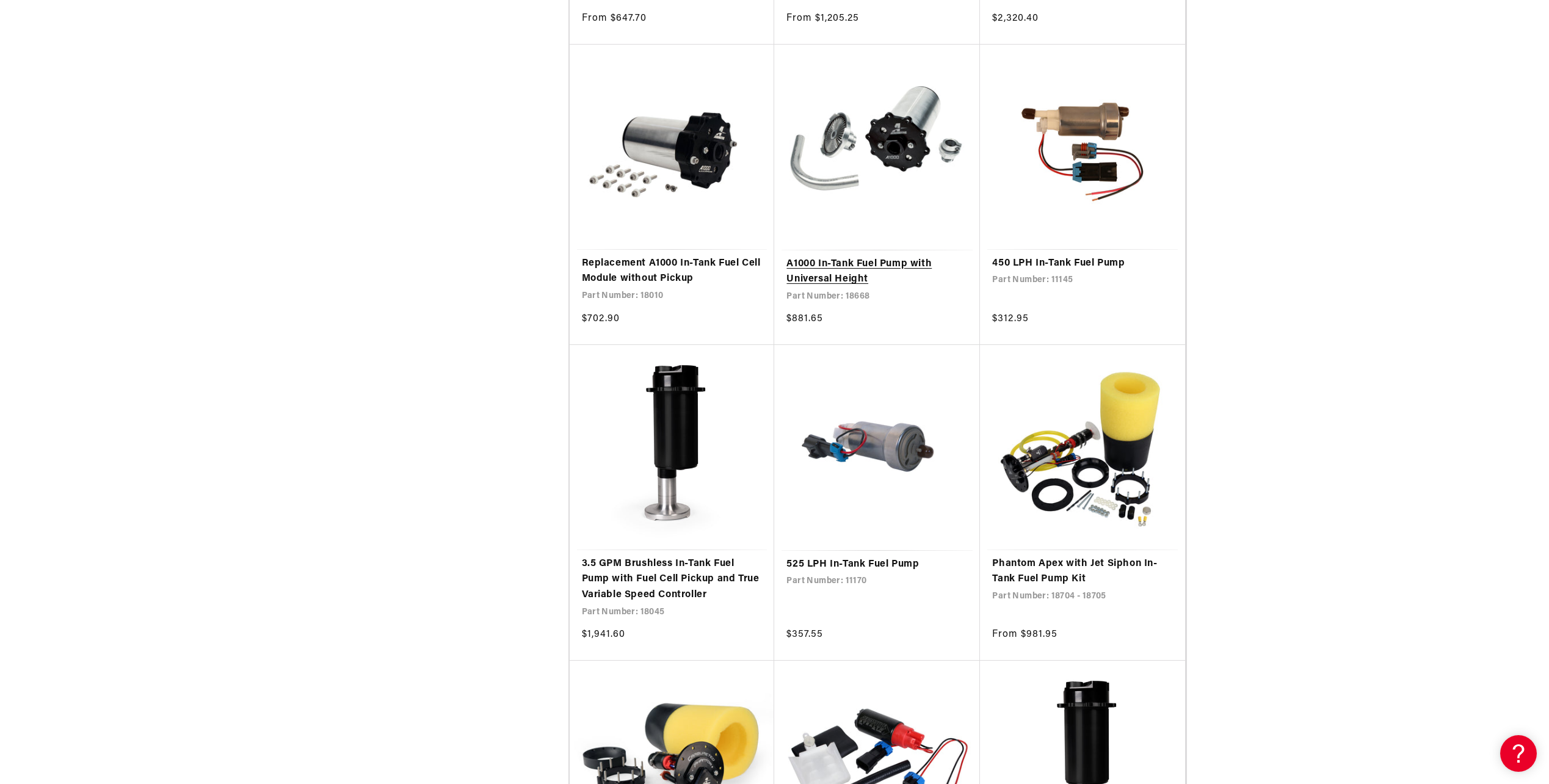
scroll to position [1832, 0]
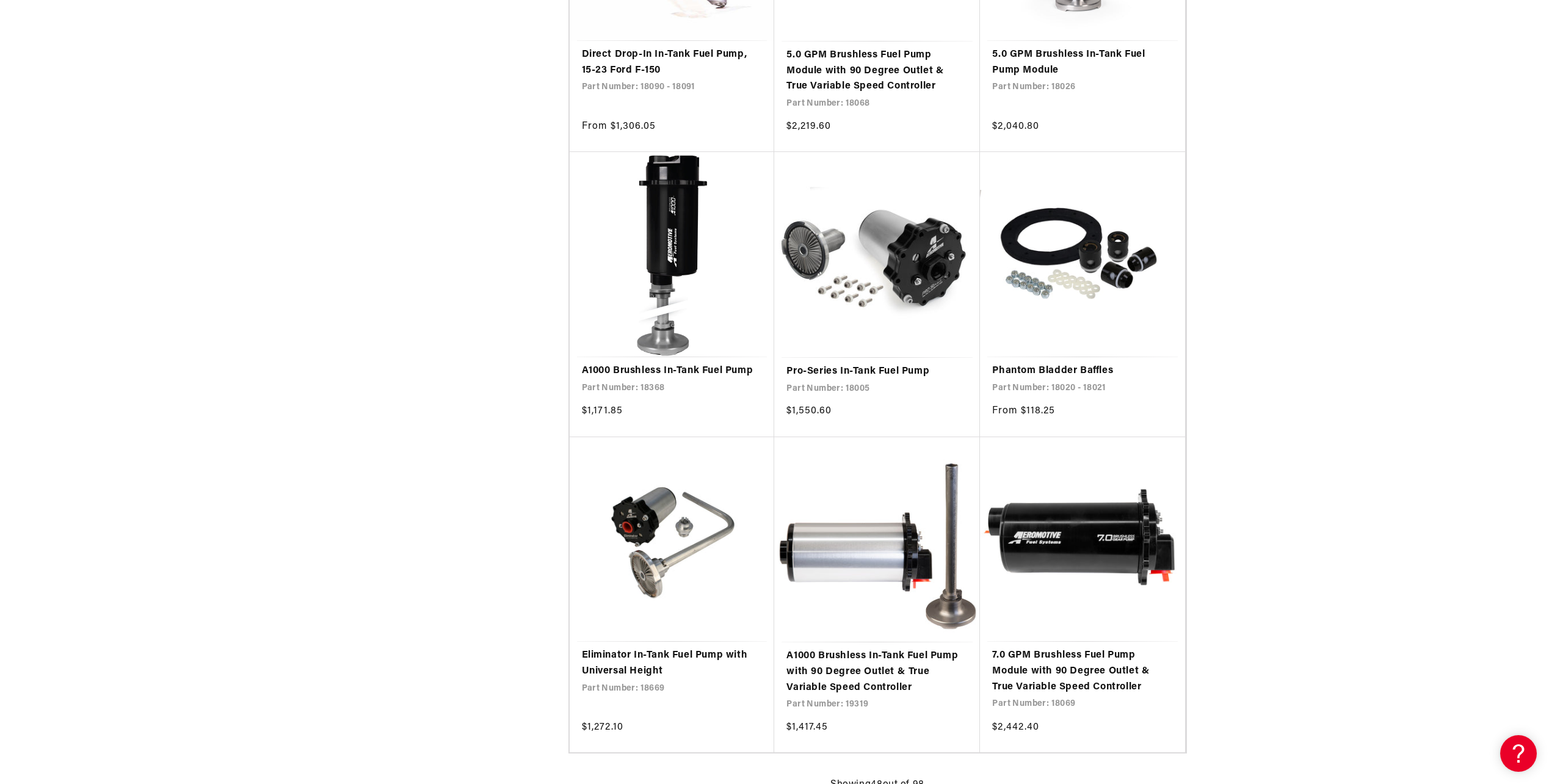
scroll to position [4579, 0]
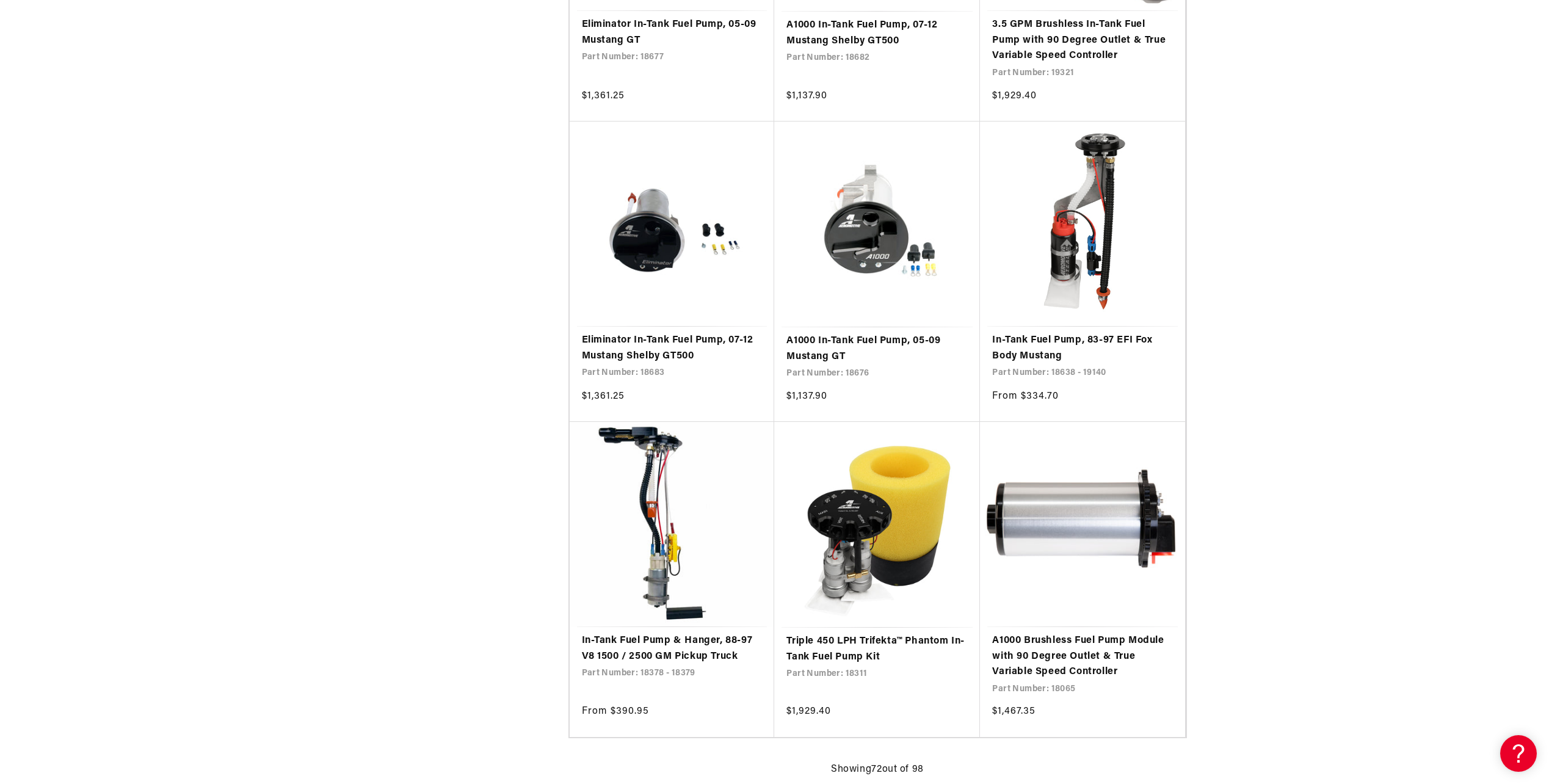
scroll to position [7021, 0]
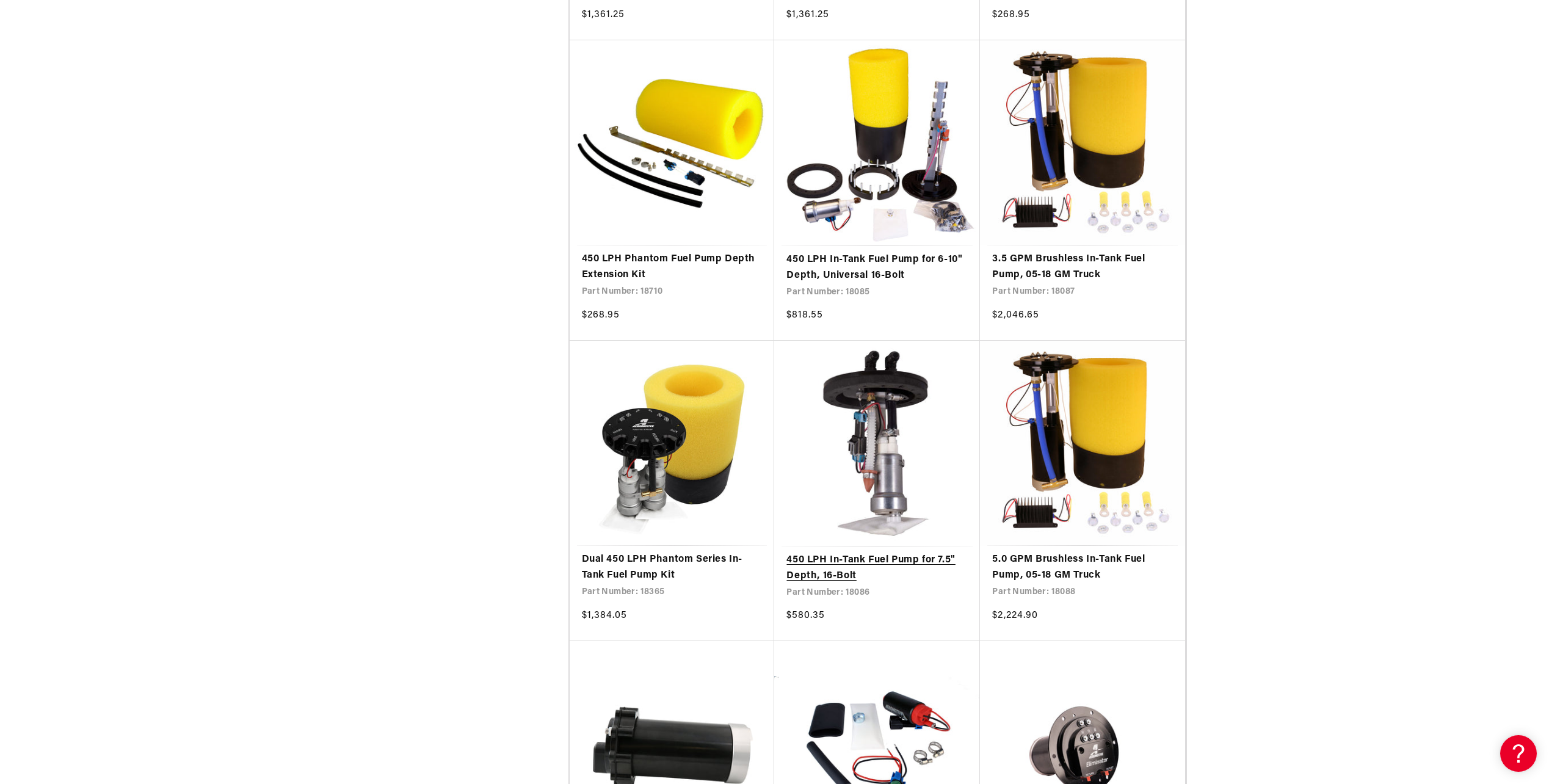
scroll to position [9361, 0]
